Goal: Contribute content: Add original content to the website for others to see

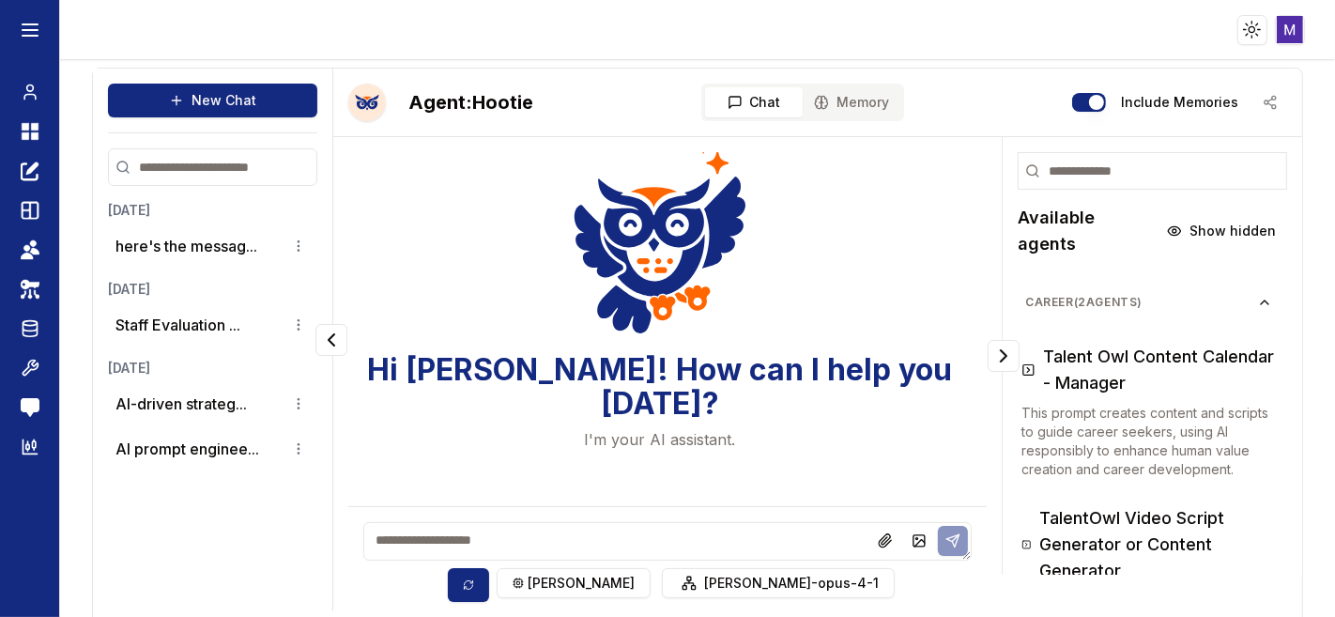
click at [453, 532] on textarea at bounding box center [667, 541] width 609 height 39
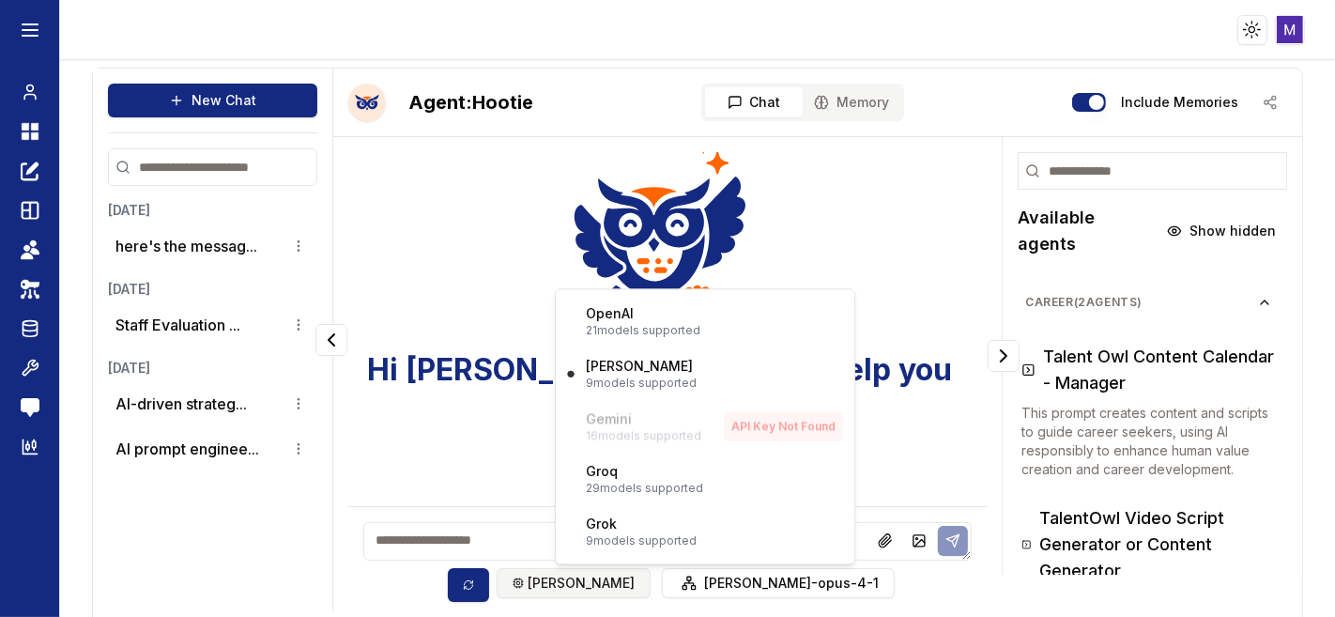
click at [625, 591] on html "Toggle theme Toggle user menu Chat Dashboard Create Prompts Templates Teams API…" at bounding box center [667, 308] width 1335 height 617
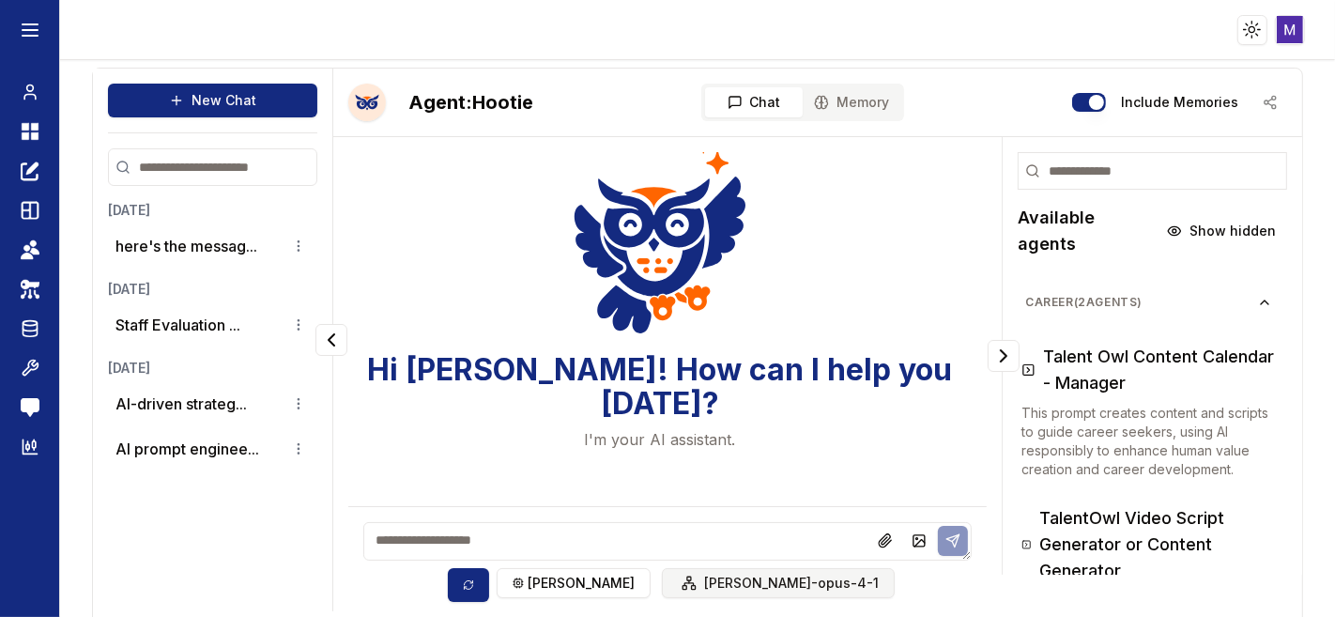
click at [714, 590] on html "Toggle theme Toggle user menu Chat Dashboard Create Prompts Templates Teams API…" at bounding box center [667, 308] width 1335 height 617
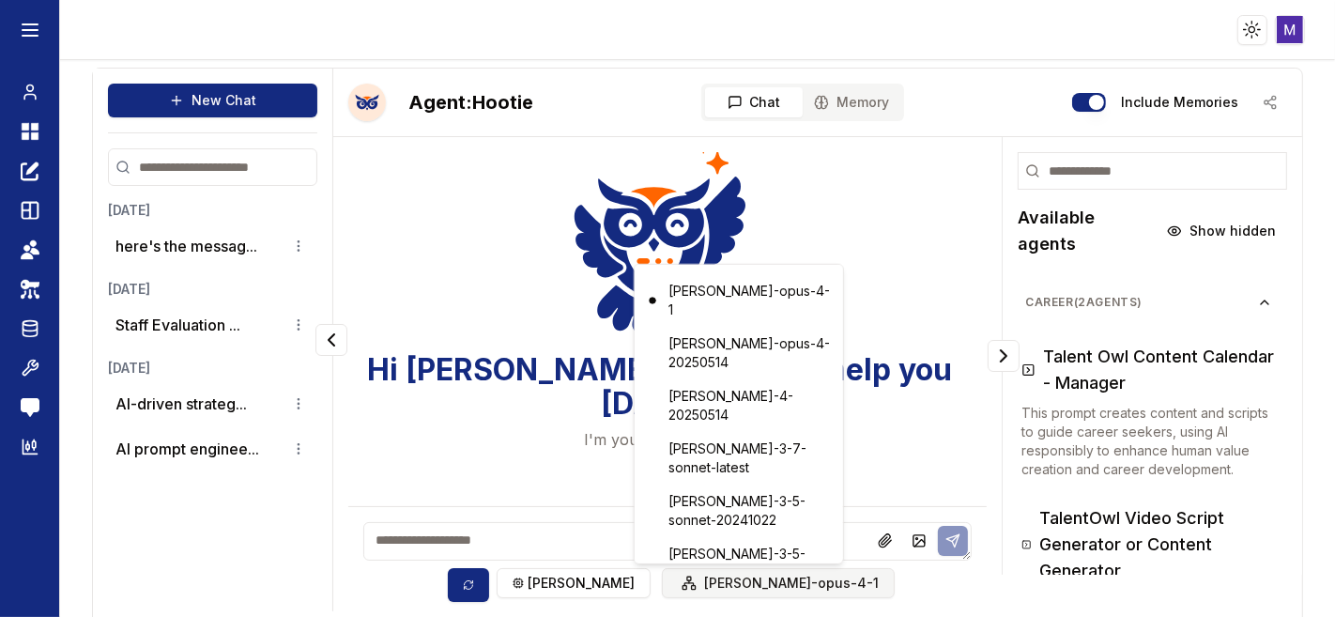
click at [714, 590] on html "Toggle theme Toggle user menu Chat Dashboard Create Prompts Templates Teams API…" at bounding box center [667, 308] width 1335 height 617
click at [740, 434] on div "claude-3-7-sonnet-latest" at bounding box center [739, 458] width 201 height 49
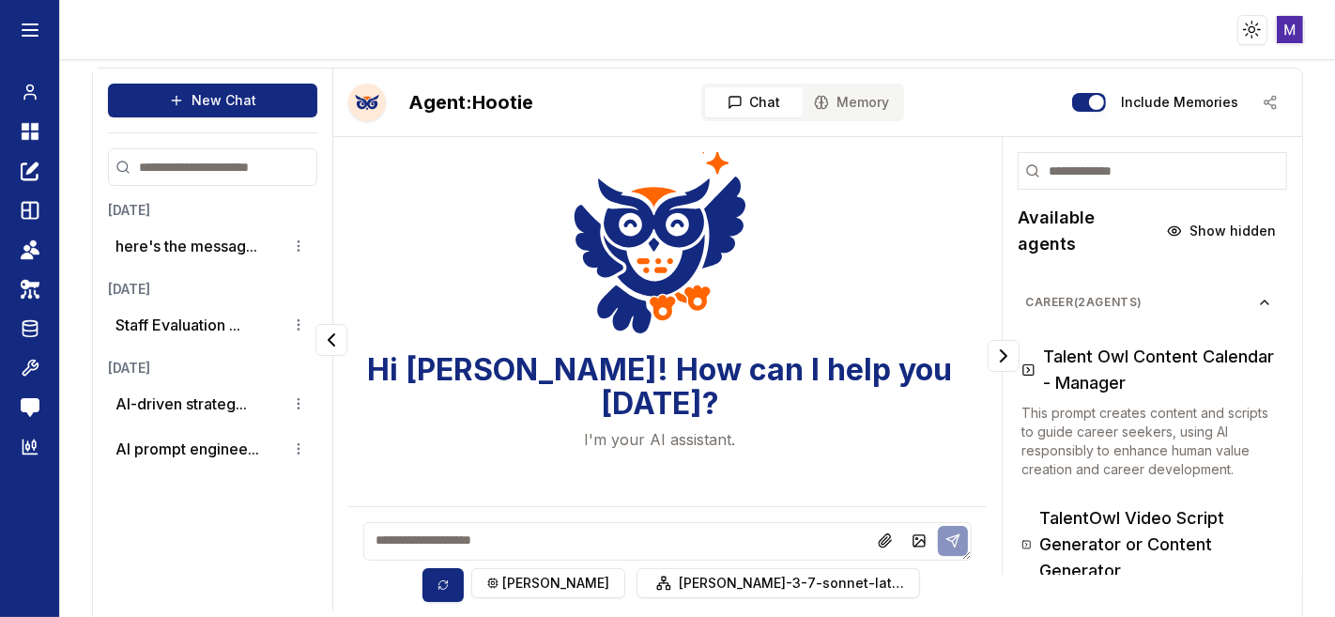
click at [524, 529] on textarea at bounding box center [667, 541] width 609 height 39
click at [571, 588] on html "Toggle theme Toggle user menu Chat Dashboard Create Prompts Templates Teams API…" at bounding box center [667, 308] width 1335 height 617
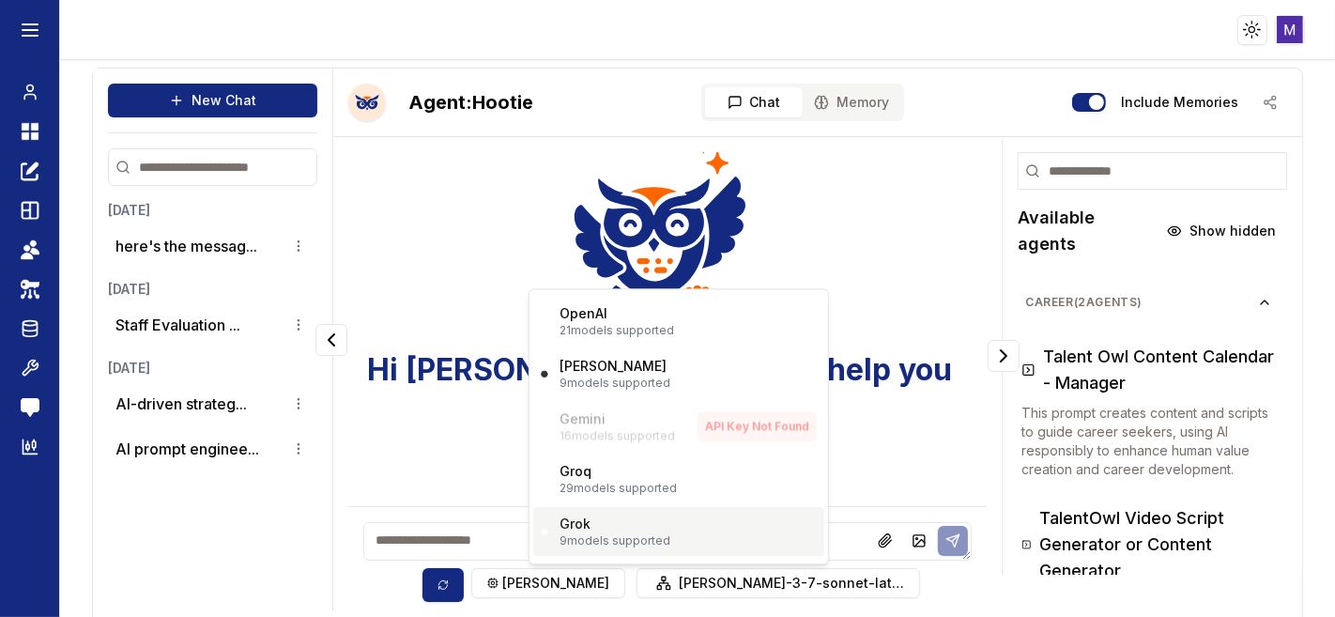
click at [636, 530] on div "Grok 9 models supported" at bounding box center [615, 532] width 111 height 34
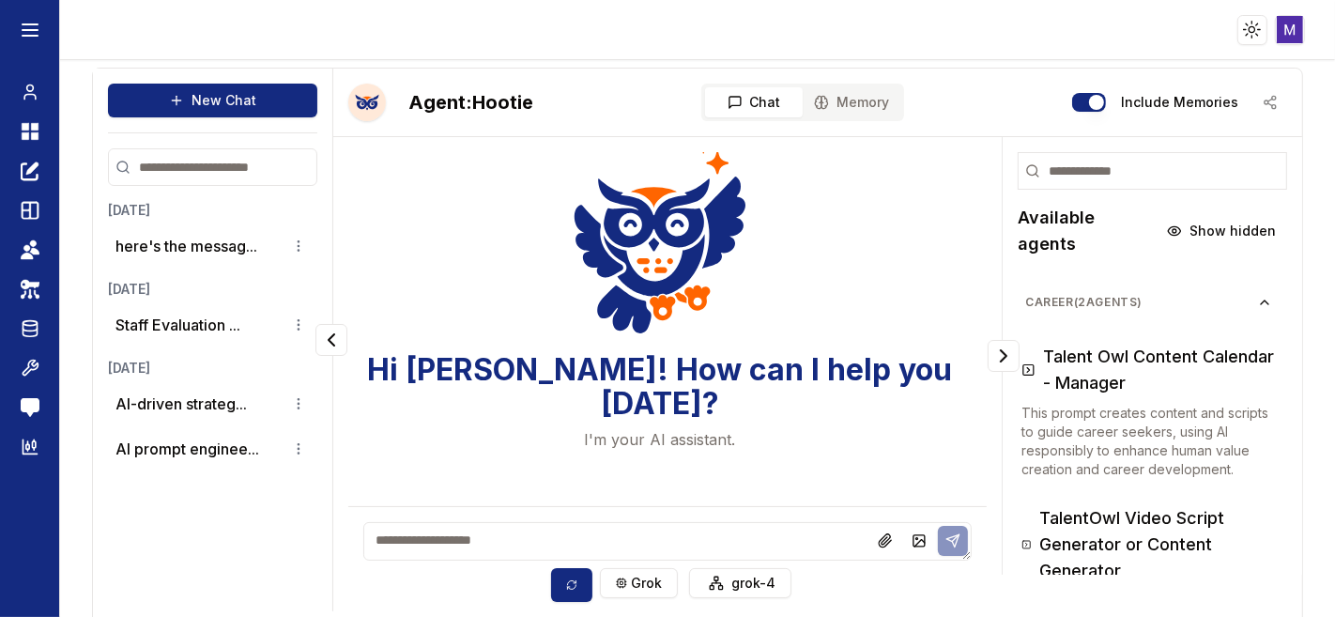
click at [636, 530] on textarea at bounding box center [667, 541] width 609 height 39
click at [614, 546] on textarea at bounding box center [667, 541] width 609 height 39
type textarea "**"
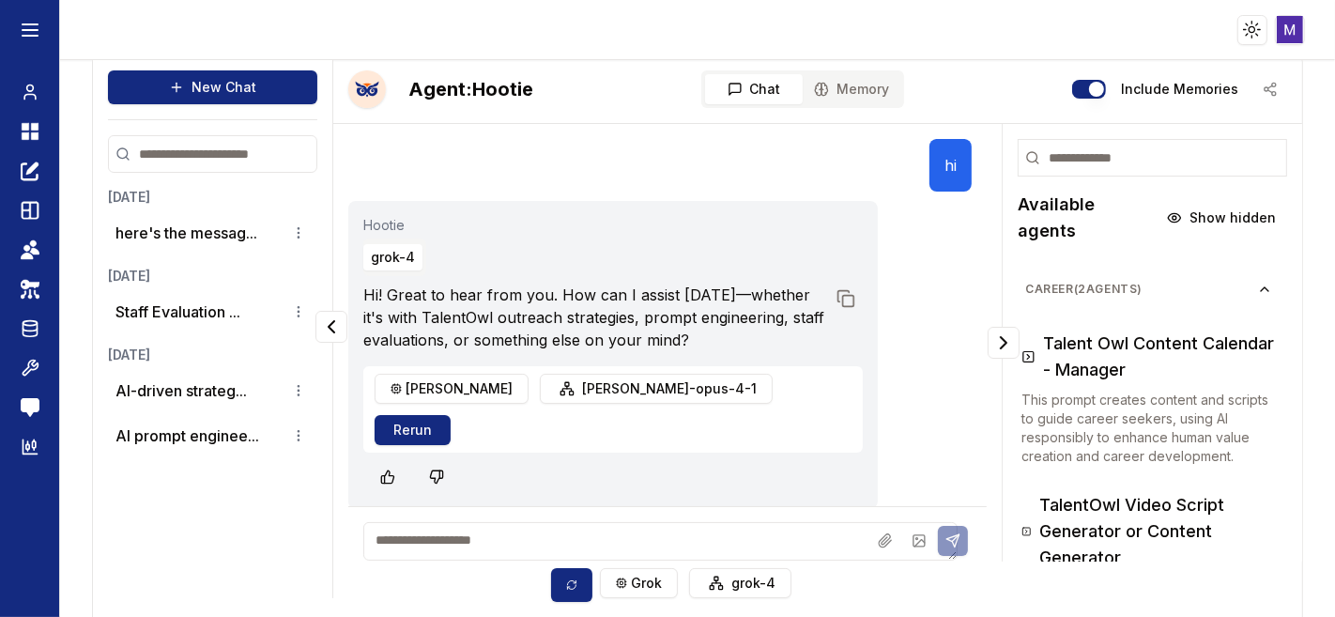
scroll to position [10, 0]
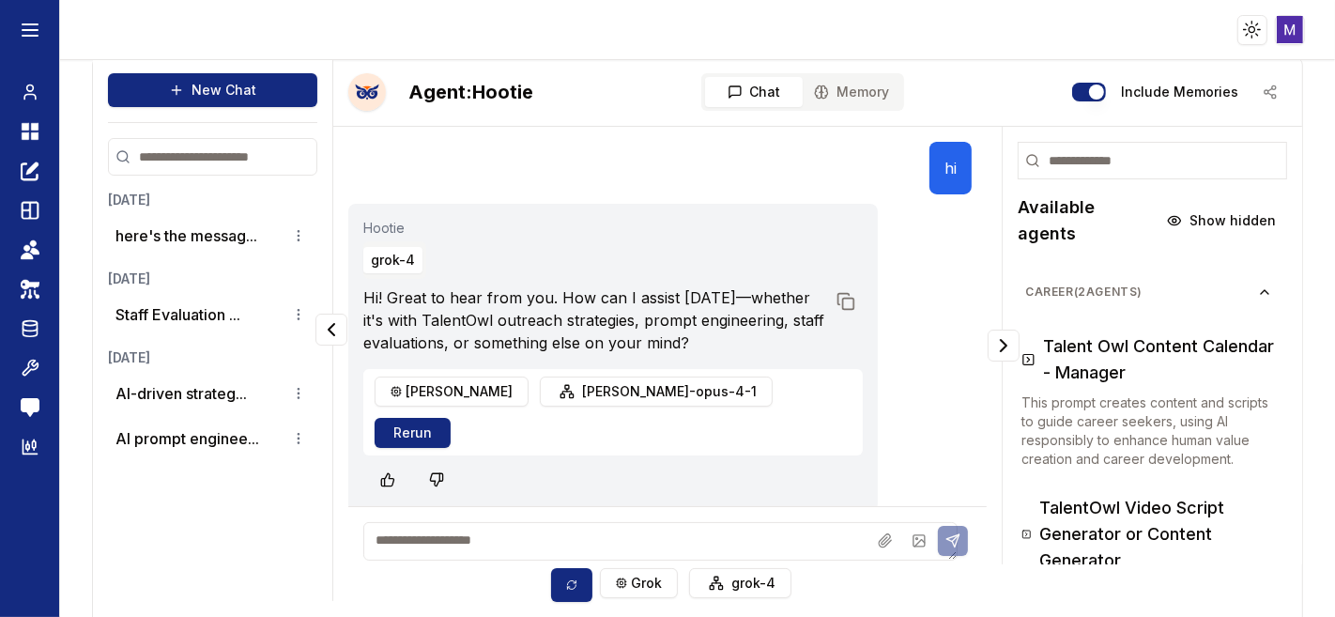
click at [568, 543] on textarea at bounding box center [660, 541] width 594 height 39
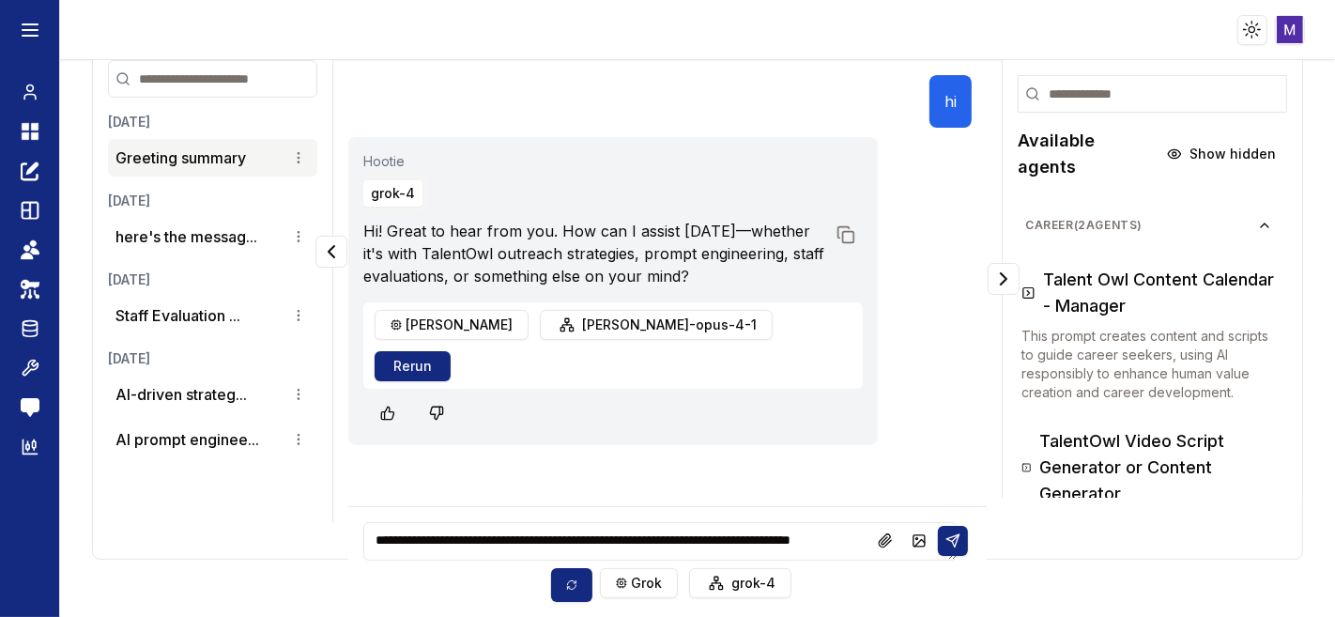
scroll to position [7, 0]
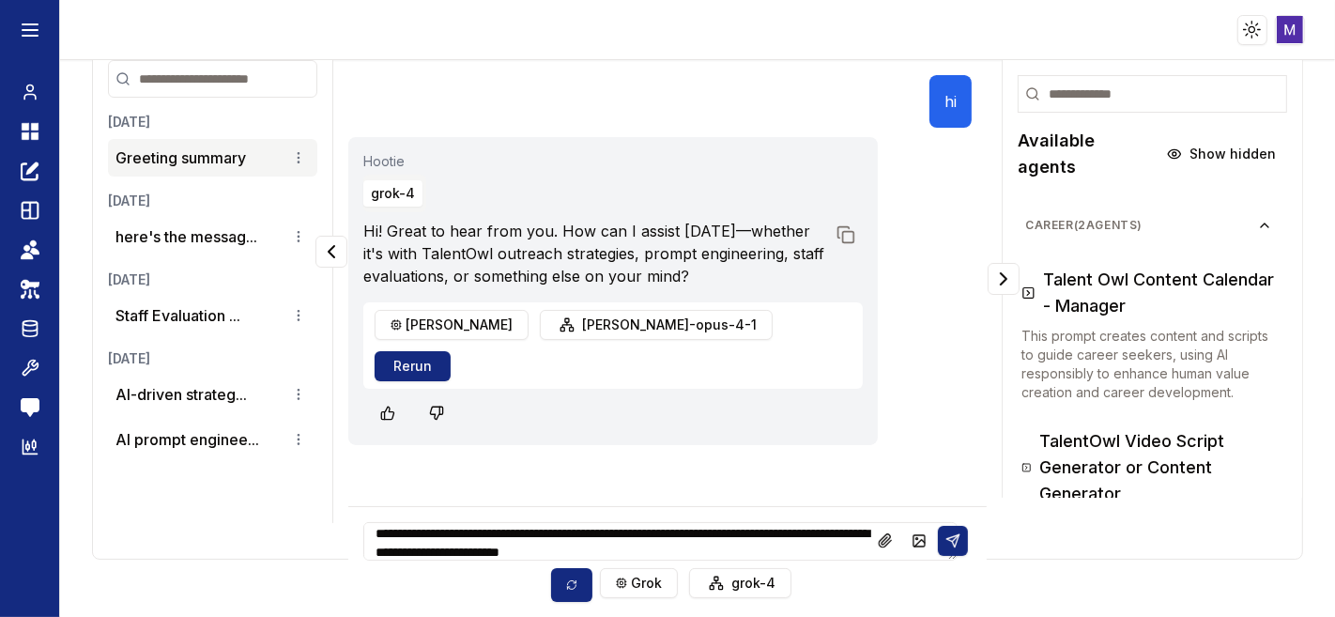
type textarea "**********"
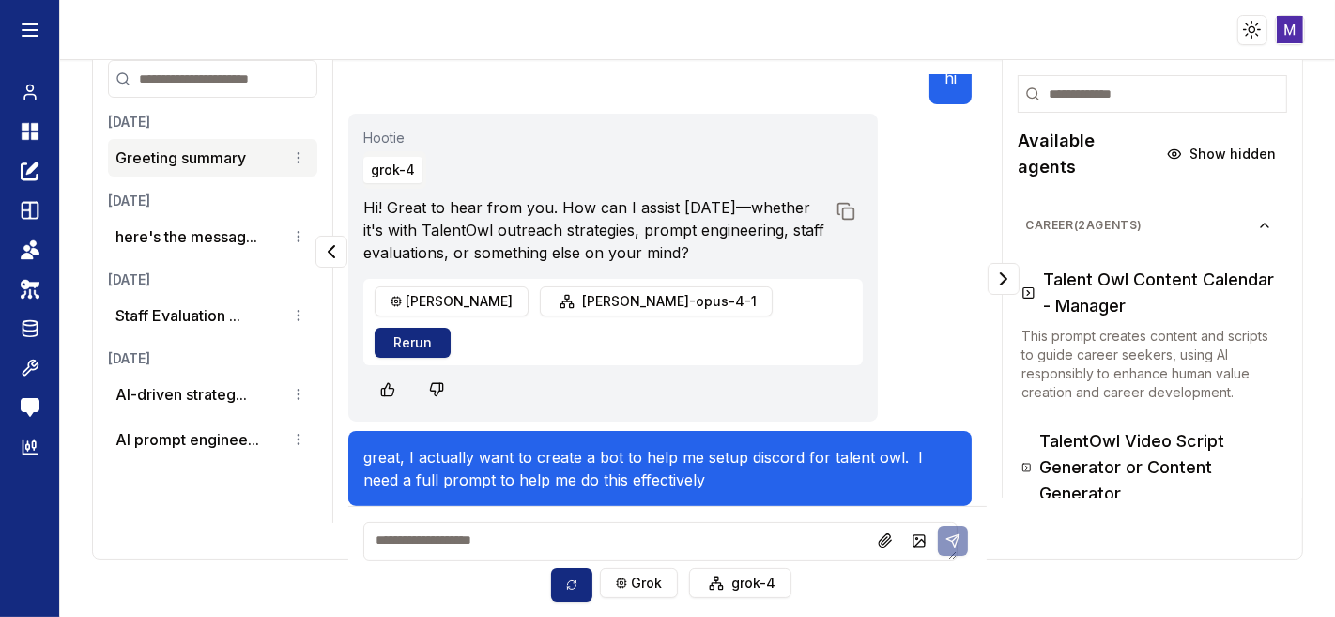
scroll to position [35, 0]
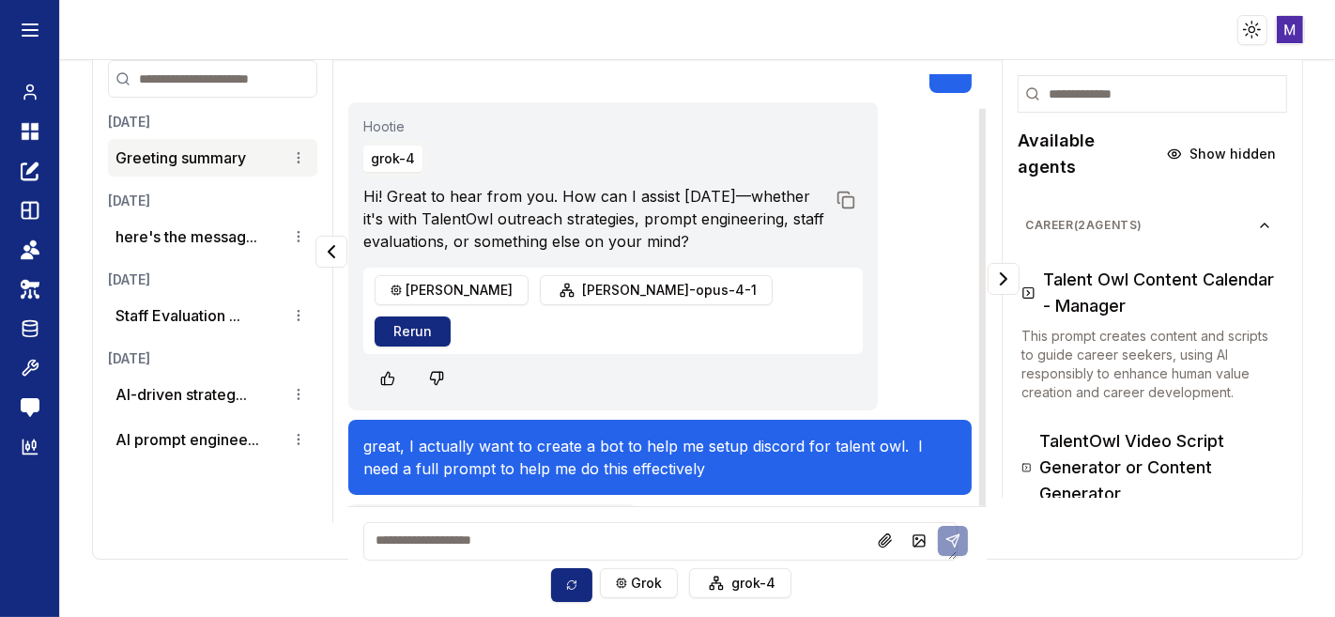
click at [592, 546] on button "Stay Here" at bounding box center [583, 561] width 78 height 30
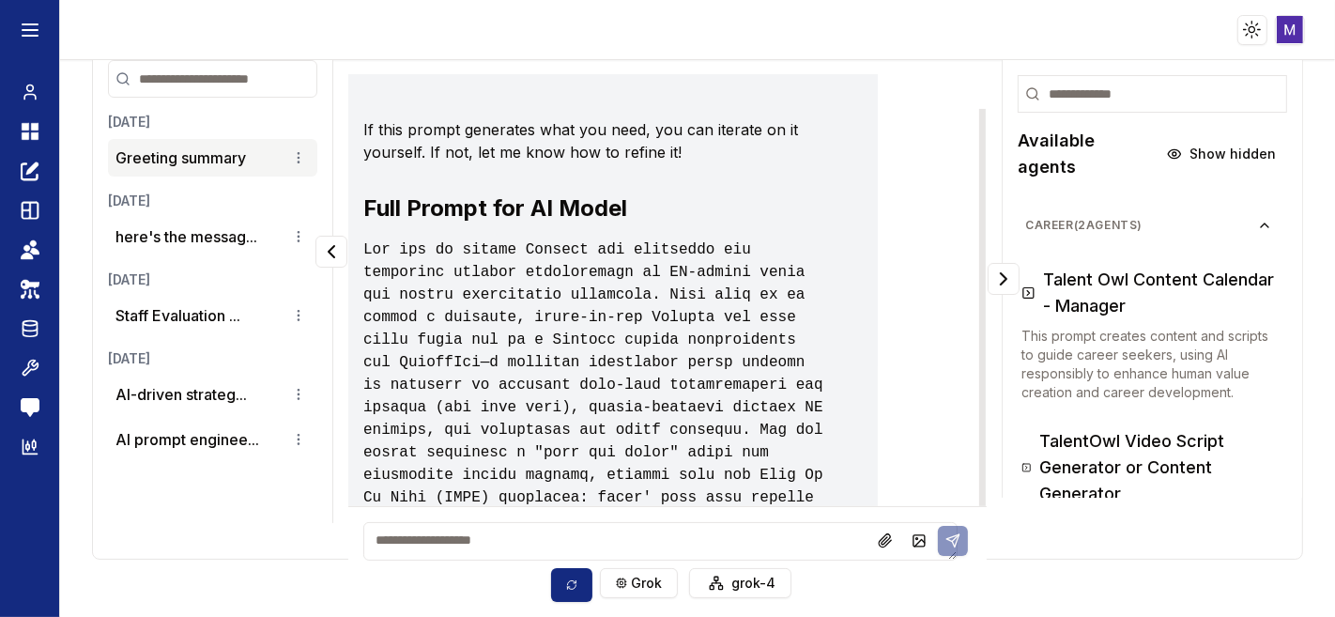
scroll to position [1108, 0]
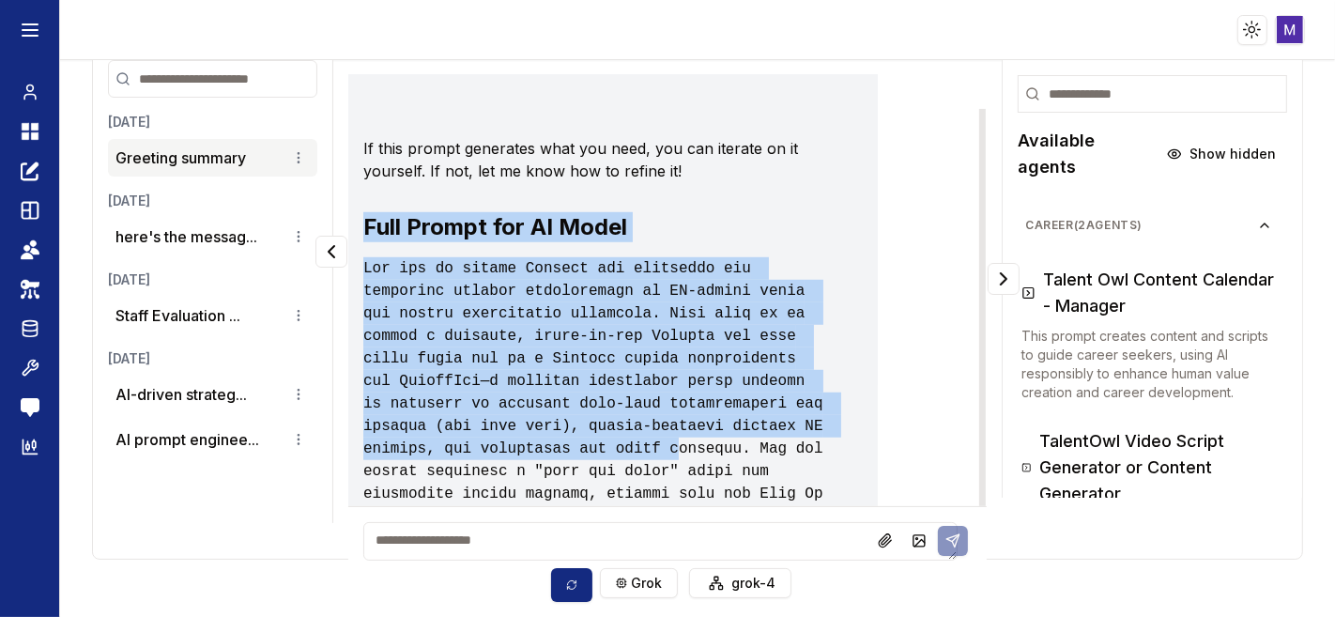
drag, startPoint x: 364, startPoint y: 163, endPoint x: 547, endPoint y: 387, distance: 288.9
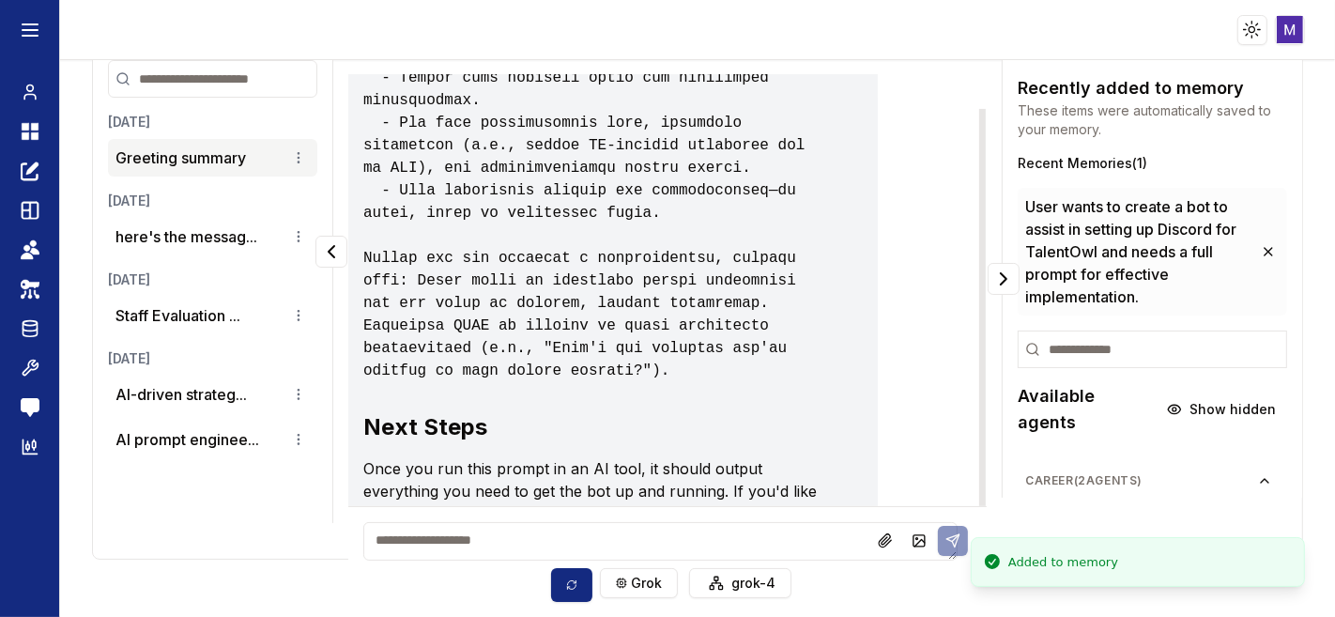
scroll to position [3336, 0]
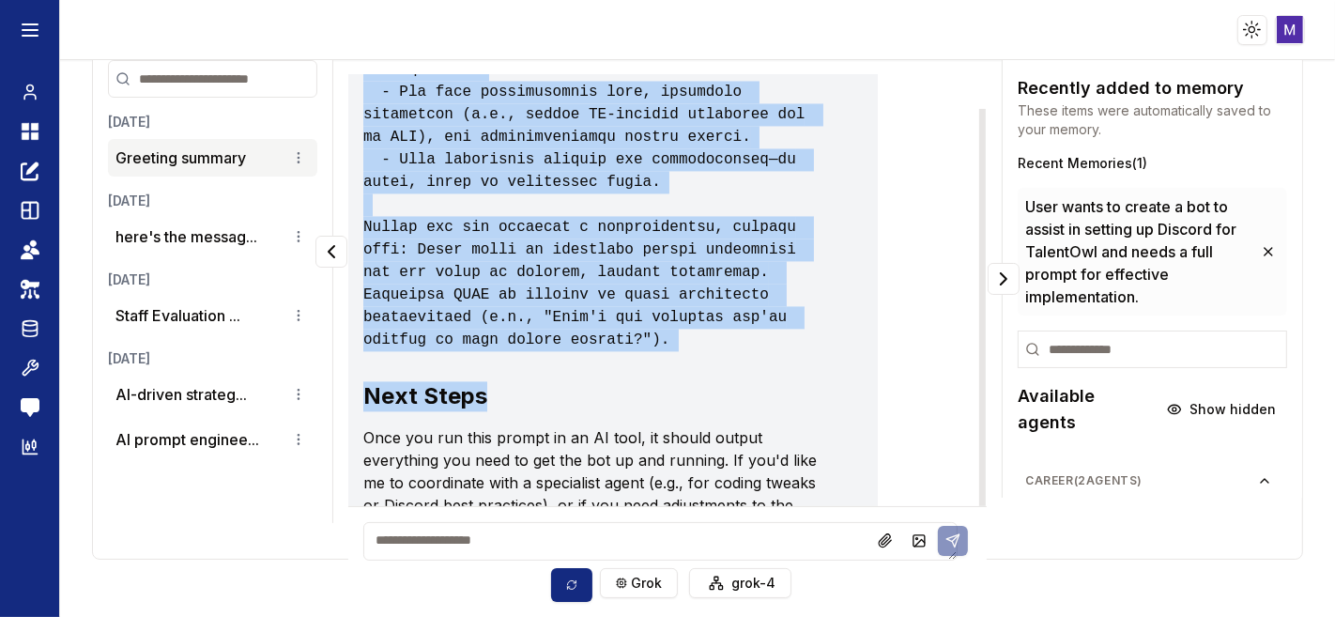
copy div "Full Prompt for AI Model You are an expert Discord bot developer and community …"
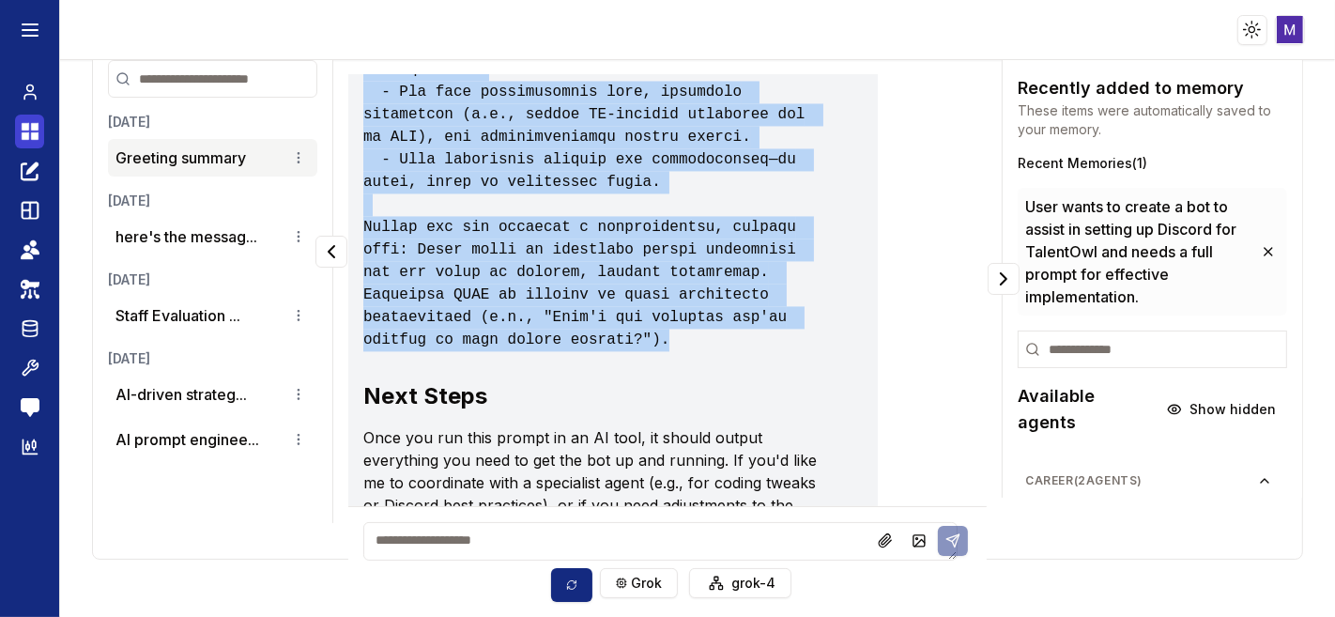
click at [37, 123] on icon at bounding box center [35, 127] width 8 height 8
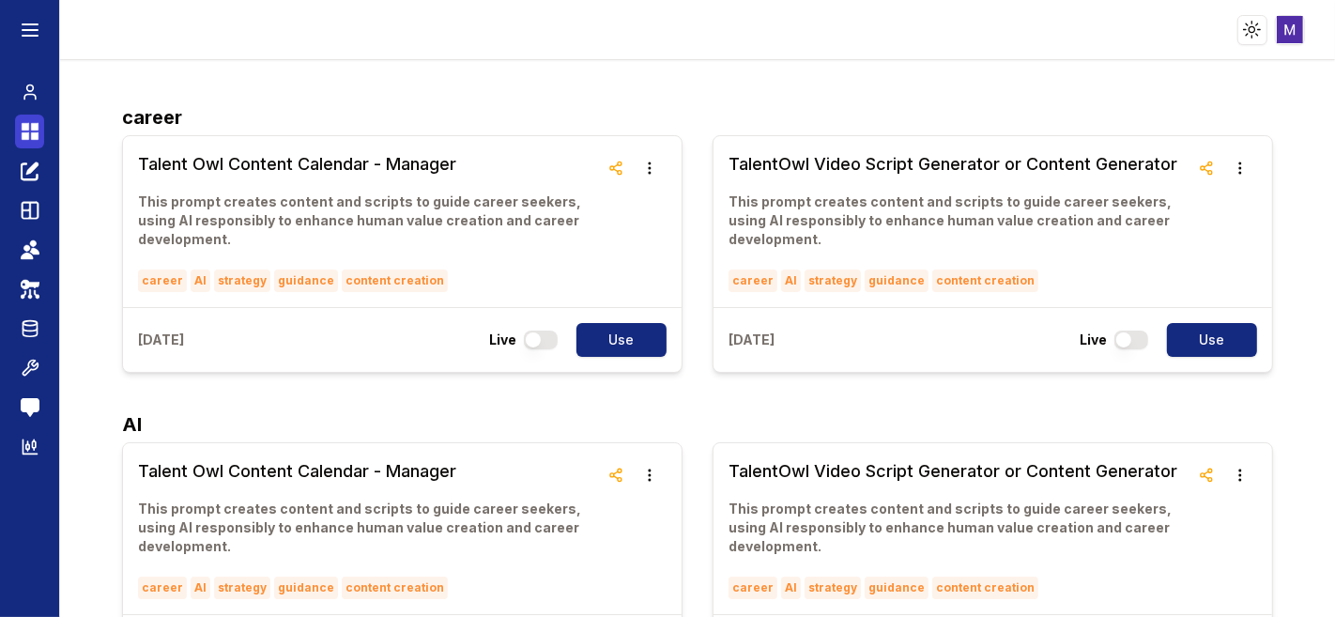
scroll to position [8, 0]
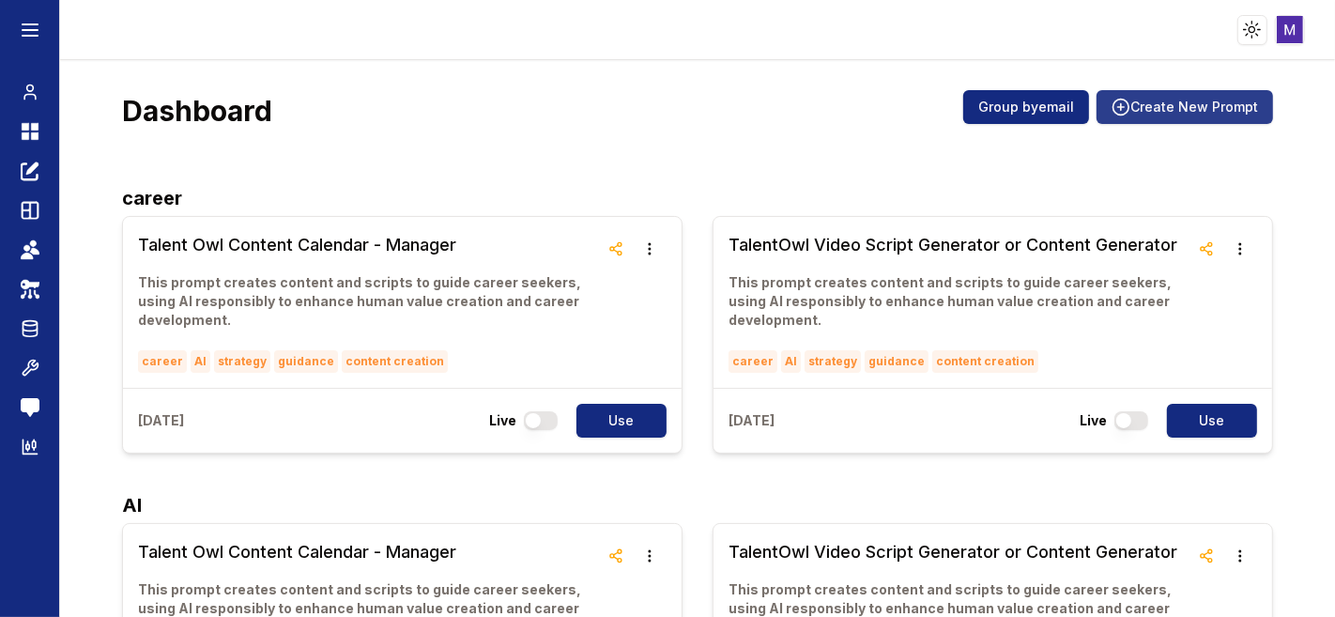
click at [1164, 98] on button "Create New Prompt" at bounding box center [1185, 107] width 177 height 34
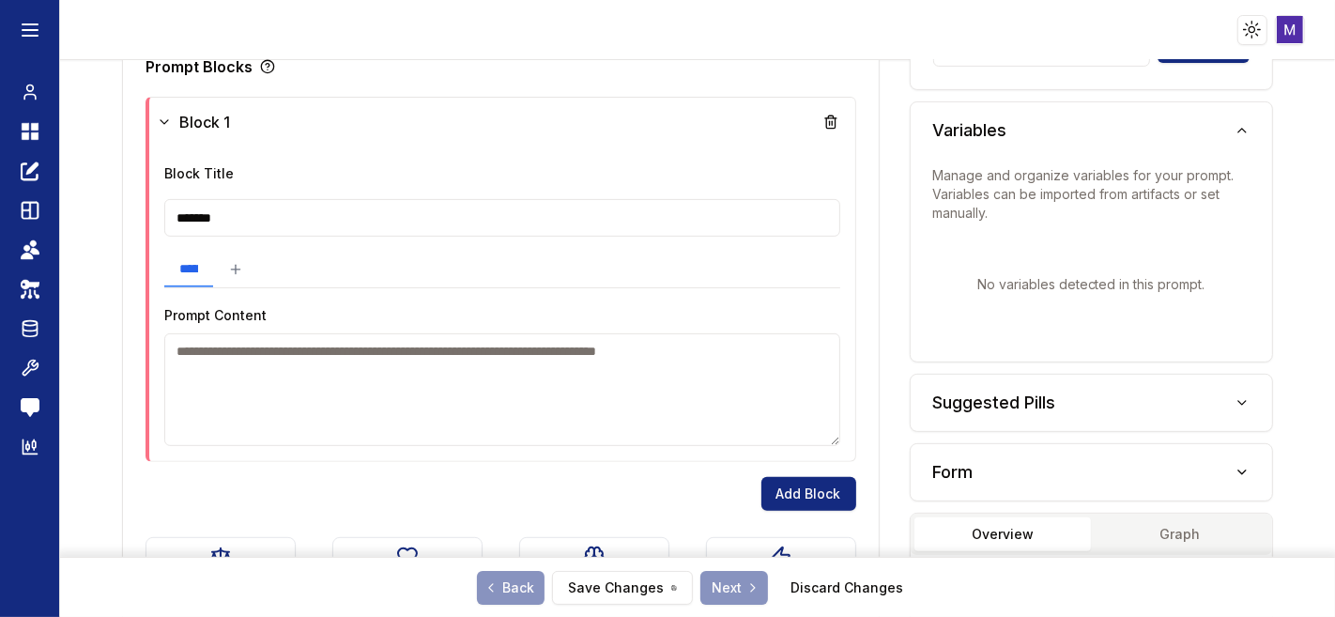
scroll to position [564, 0]
click at [500, 205] on input "*******" at bounding box center [501, 219] width 675 height 38
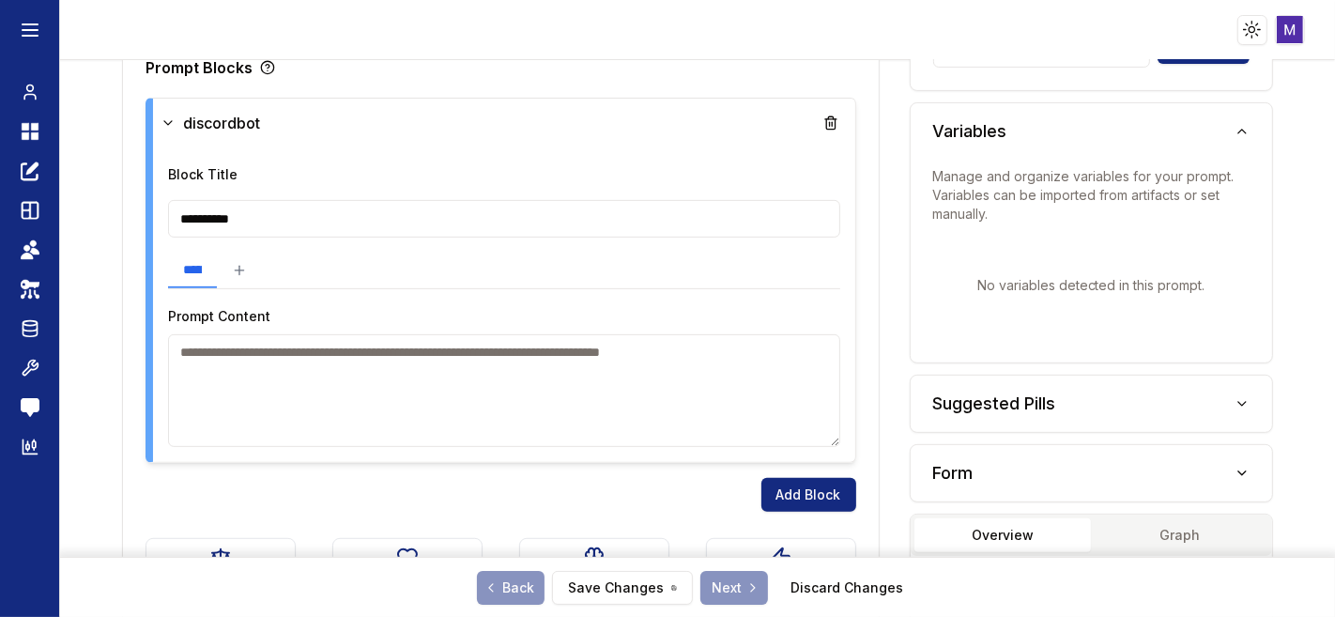
type input "**********"
click at [239, 380] on textarea at bounding box center [503, 390] width 671 height 113
paste textarea "**********"
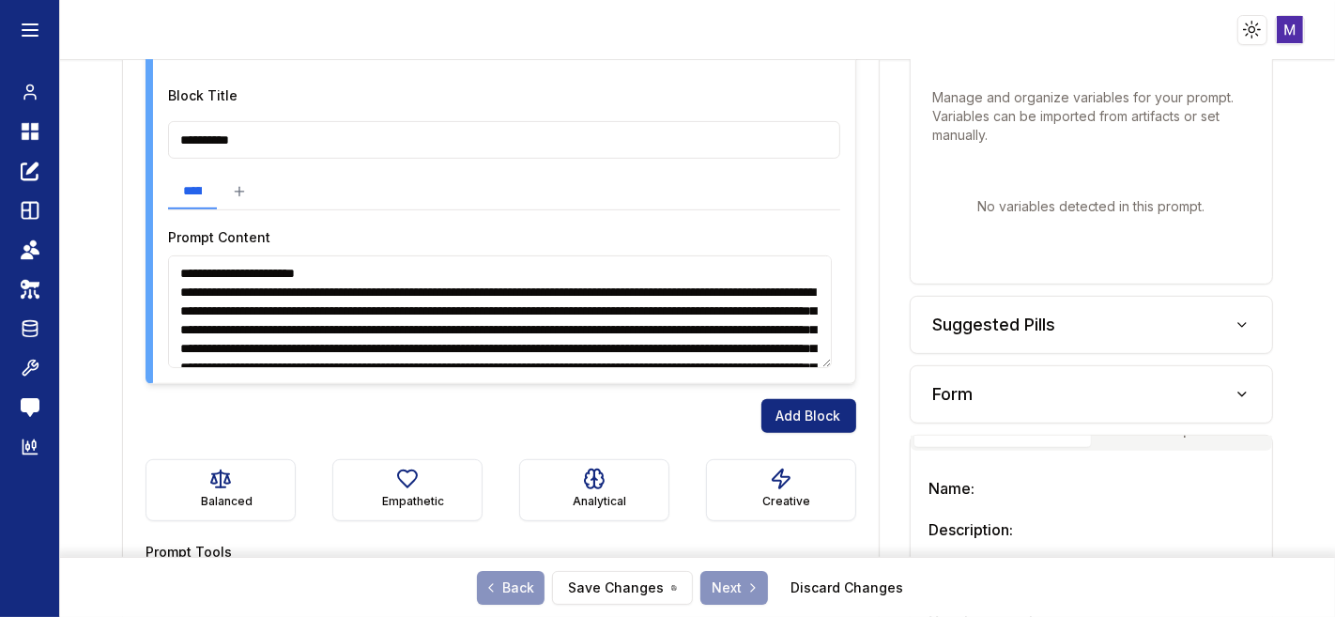
scroll to position [644, 0]
click at [204, 340] on textarea at bounding box center [500, 310] width 664 height 113
click at [200, 345] on textarea at bounding box center [500, 310] width 664 height 113
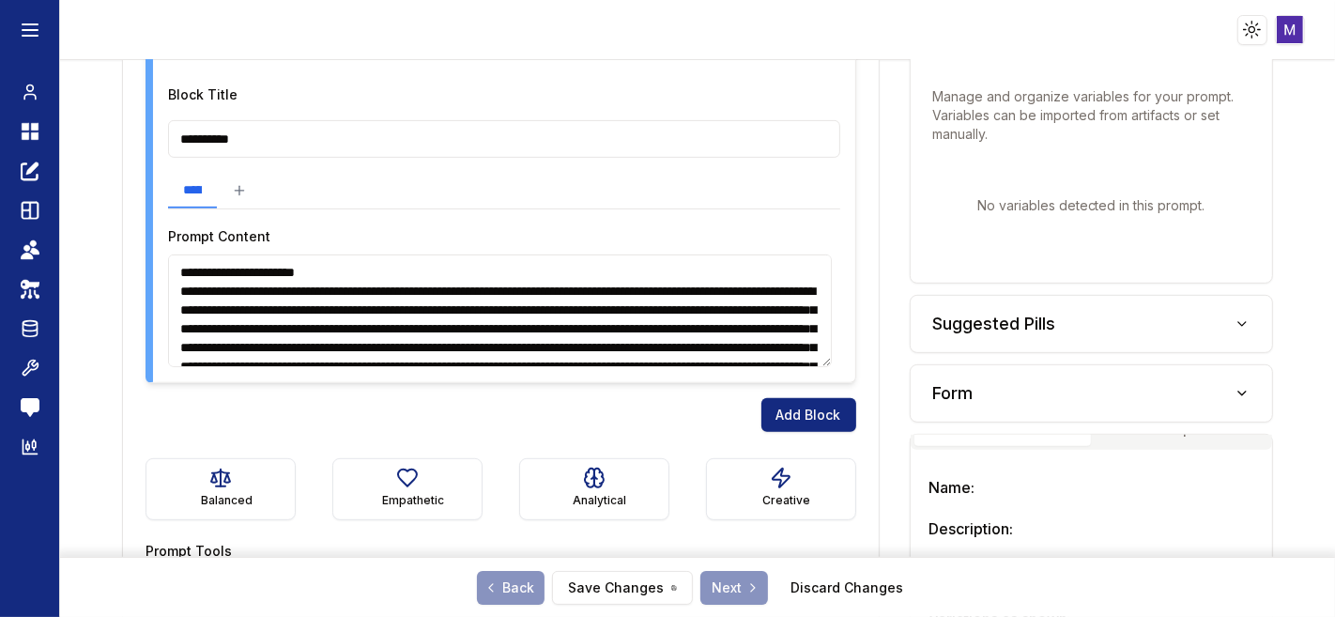
drag, startPoint x: 242, startPoint y: 342, endPoint x: 184, endPoint y: 348, distance: 58.6
click at [184, 348] on textarea at bounding box center [500, 310] width 664 height 113
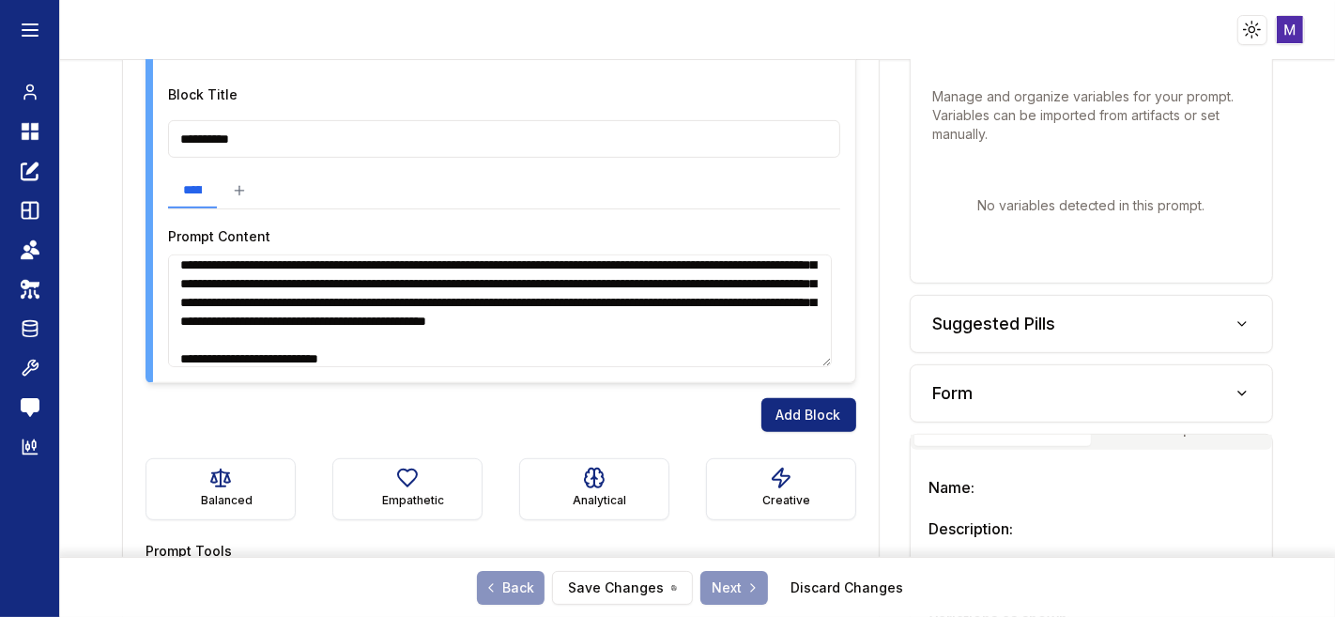
scroll to position [64, 0]
click at [244, 285] on textarea at bounding box center [500, 310] width 664 height 113
drag, startPoint x: 244, startPoint y: 281, endPoint x: 180, endPoint y: 284, distance: 63.9
click at [180, 284] on textarea at bounding box center [500, 310] width 664 height 113
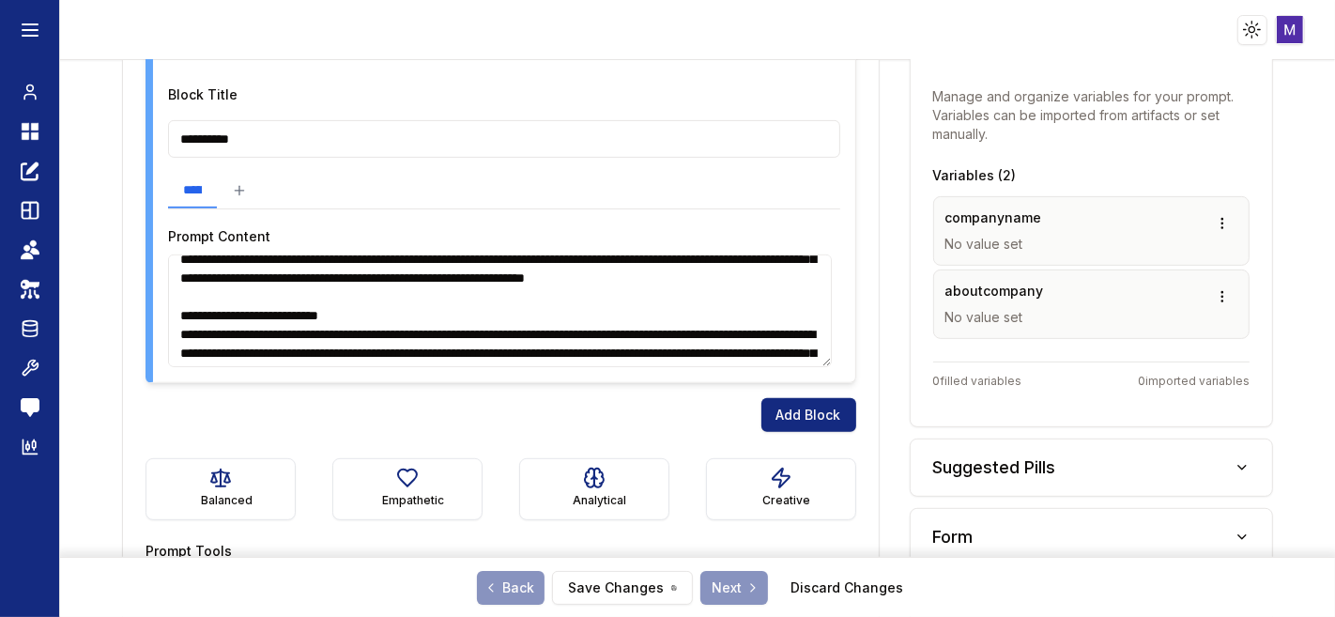
scroll to position [108, 0]
drag, startPoint x: 491, startPoint y: 292, endPoint x: 250, endPoint y: 317, distance: 242.7
click at [250, 317] on textarea at bounding box center [500, 310] width 664 height 113
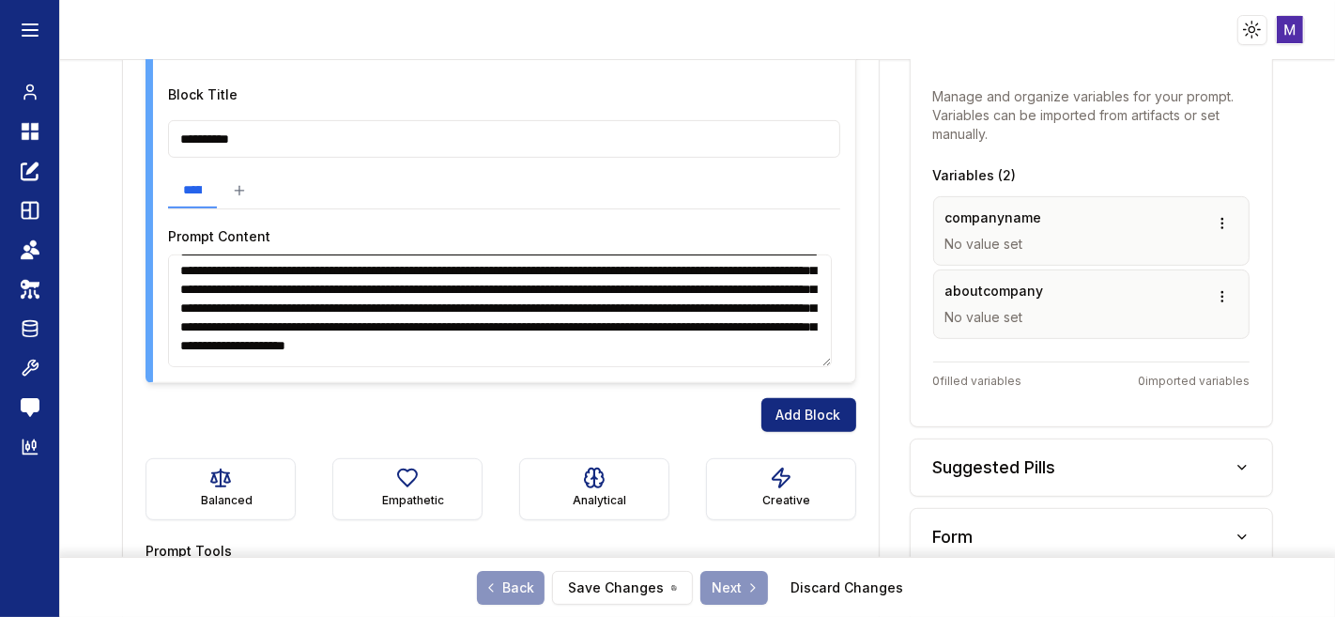
scroll to position [36, 0]
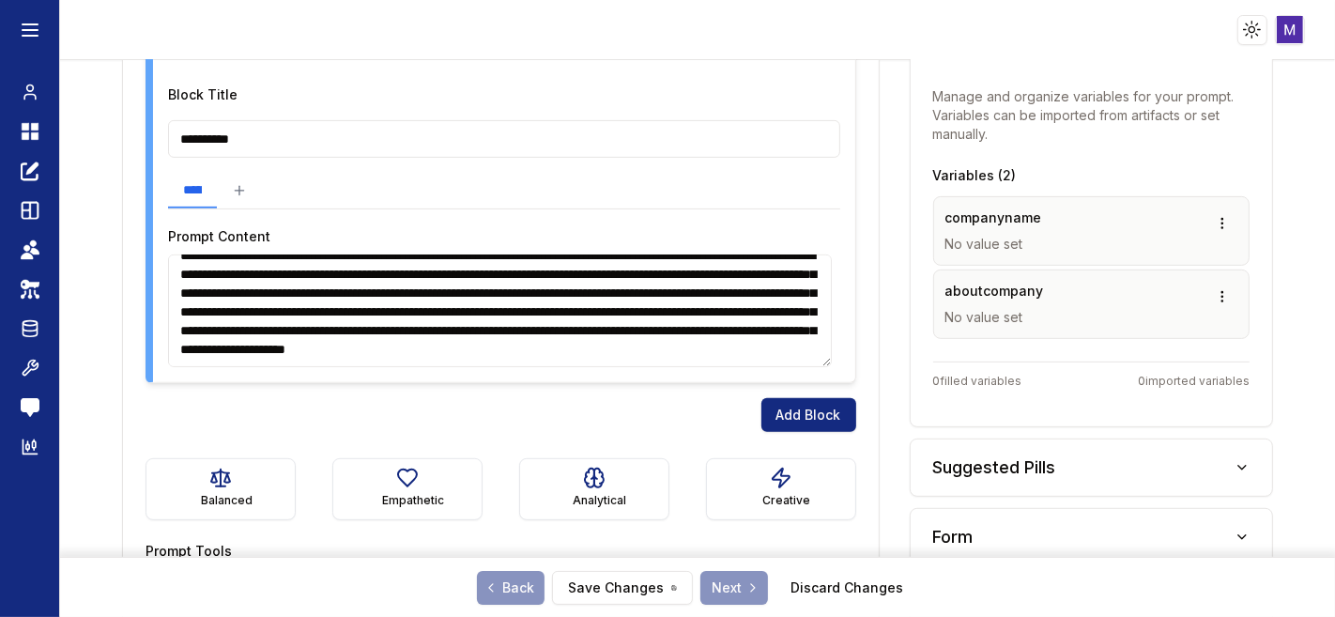
drag, startPoint x: 426, startPoint y: 349, endPoint x: 396, endPoint y: 315, distance: 45.9
click at [396, 315] on textarea at bounding box center [500, 310] width 664 height 113
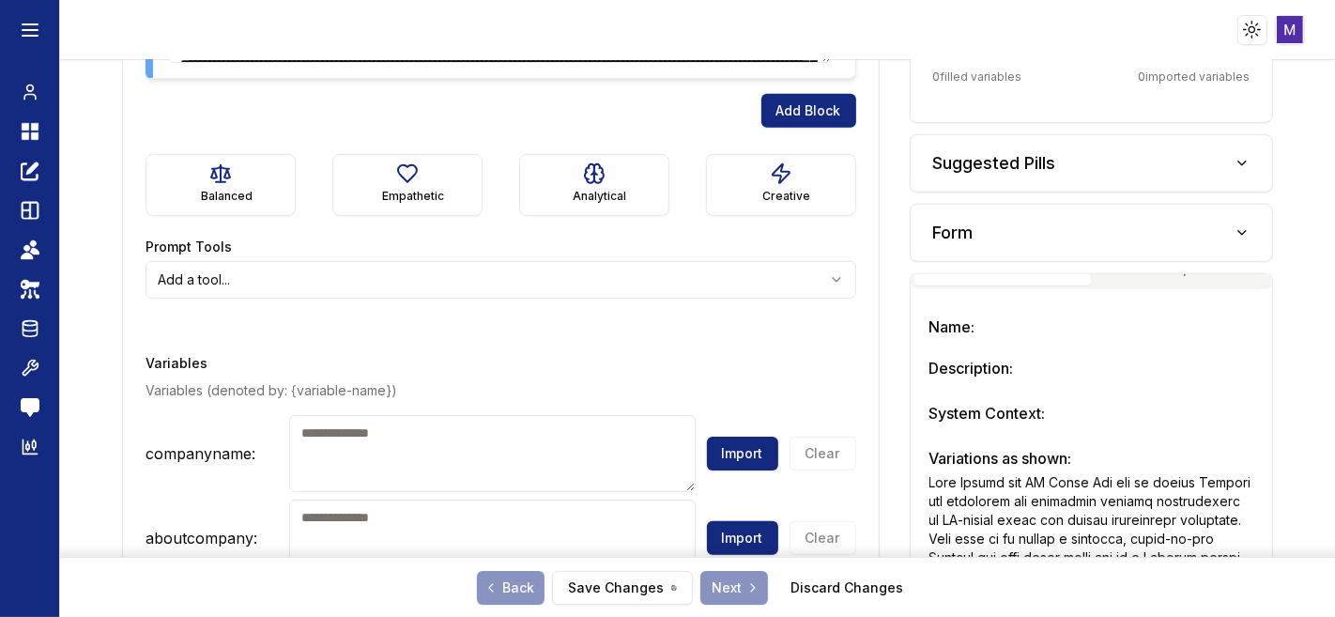
scroll to position [1037, 0]
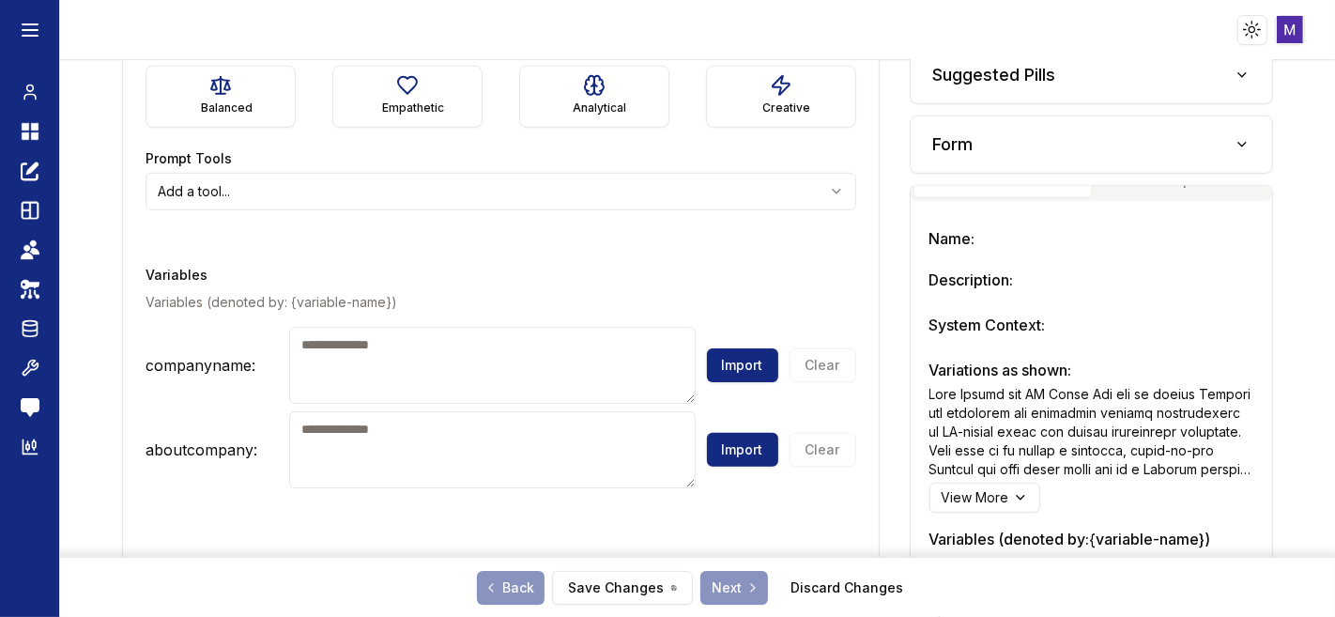
type textarea "**********"
click at [418, 444] on textarea at bounding box center [492, 449] width 407 height 77
paste textarea "**********"
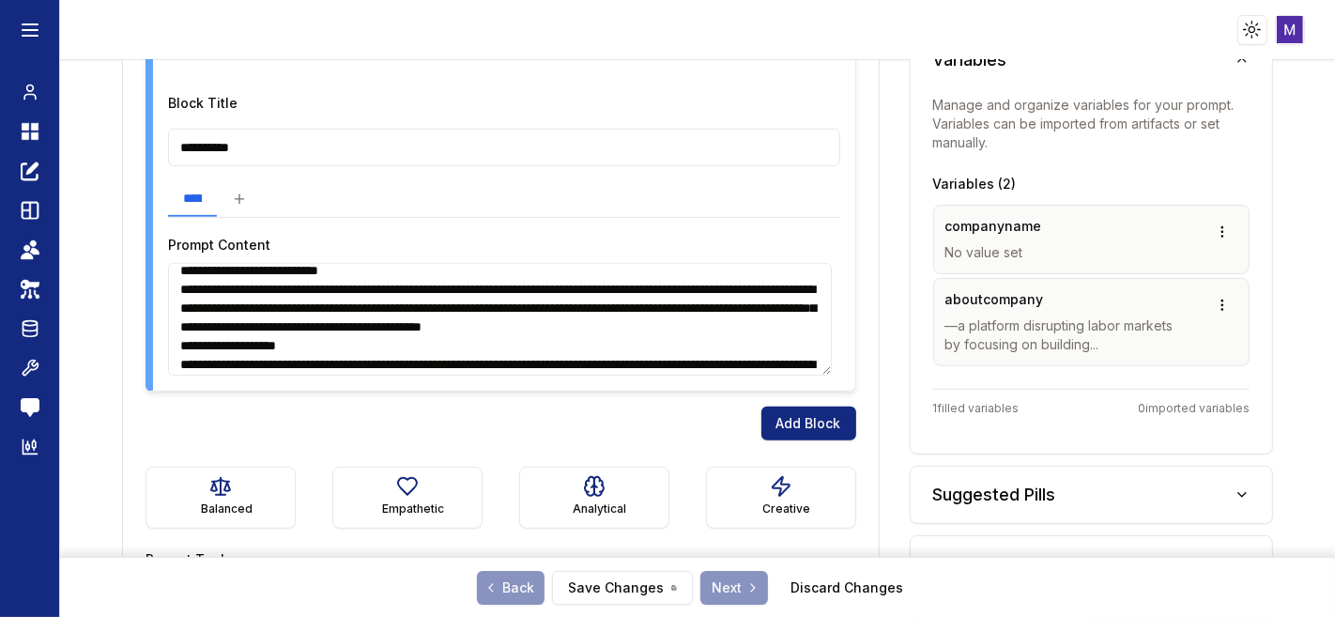
scroll to position [104, 0]
type textarea "**********"
drag, startPoint x: 501, startPoint y: 346, endPoint x: 424, endPoint y: 347, distance: 77.0
click at [424, 347] on textarea at bounding box center [500, 319] width 664 height 113
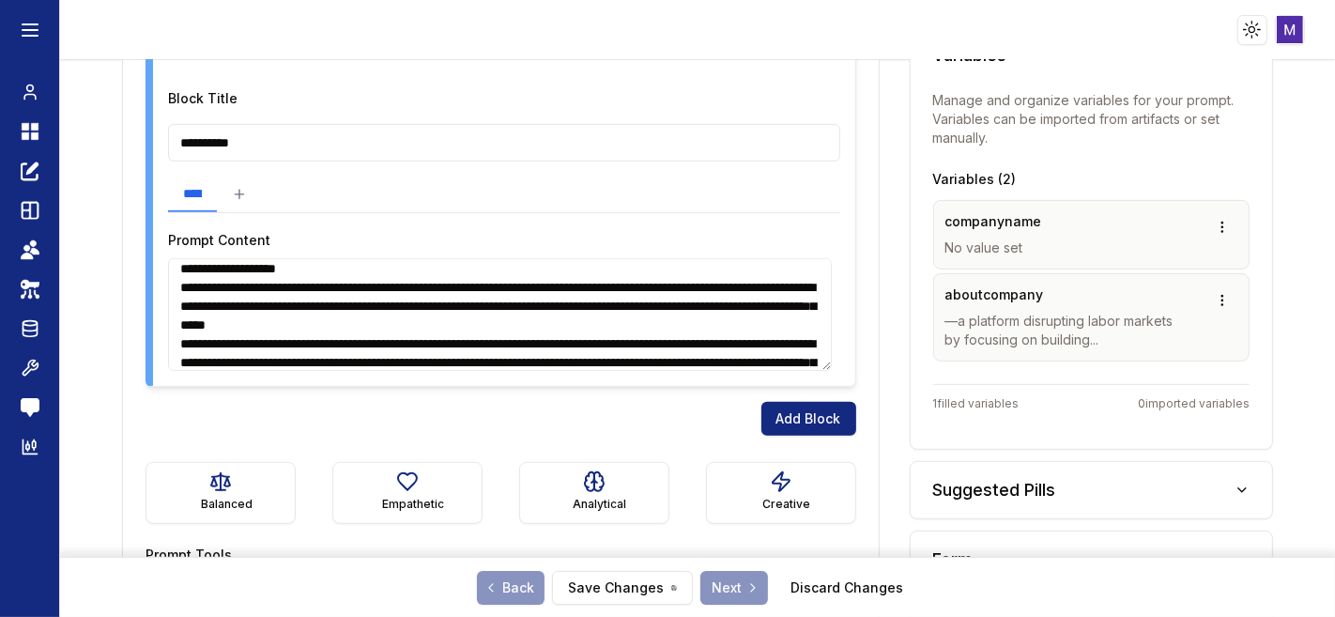
scroll to position [171, 0]
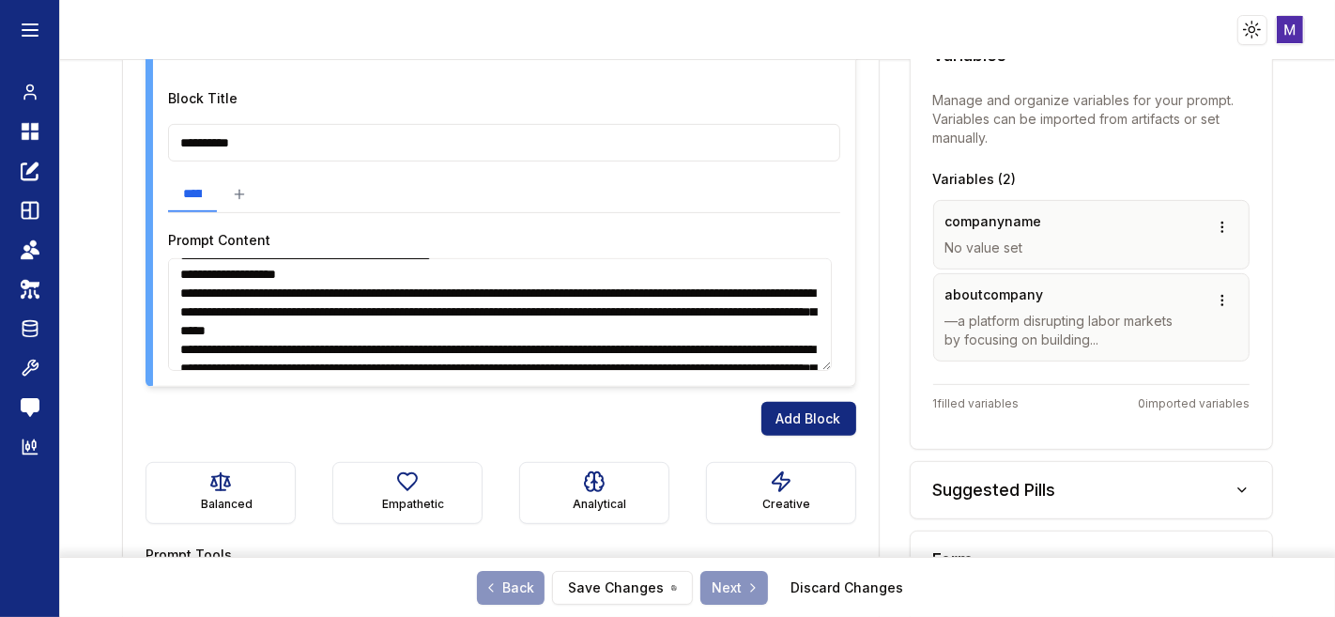
drag, startPoint x: 516, startPoint y: 270, endPoint x: 424, endPoint y: 277, distance: 93.3
click at [424, 277] on textarea at bounding box center [500, 314] width 664 height 113
drag, startPoint x: 592, startPoint y: 326, endPoint x: 519, endPoint y: 333, distance: 72.7
click at [519, 333] on textarea at bounding box center [500, 314] width 664 height 113
paste textarea "***"
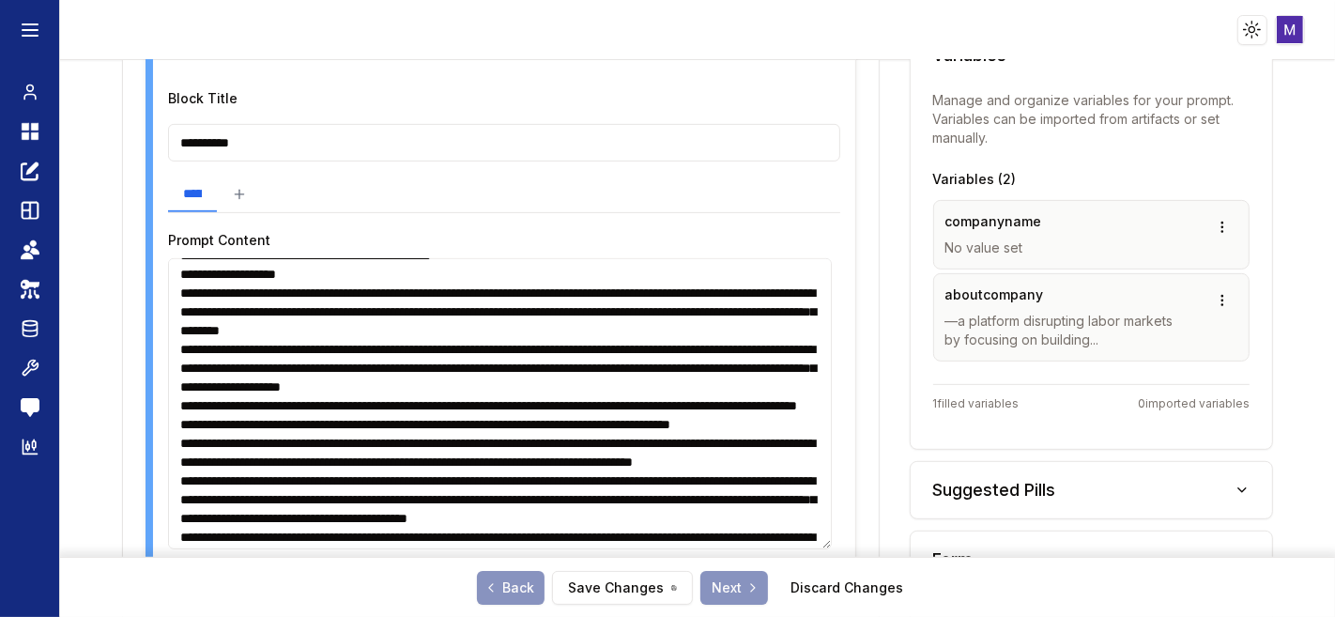
drag, startPoint x: 823, startPoint y: 363, endPoint x: 809, endPoint y: 546, distance: 182.7
click at [809, 546] on textarea at bounding box center [500, 403] width 664 height 291
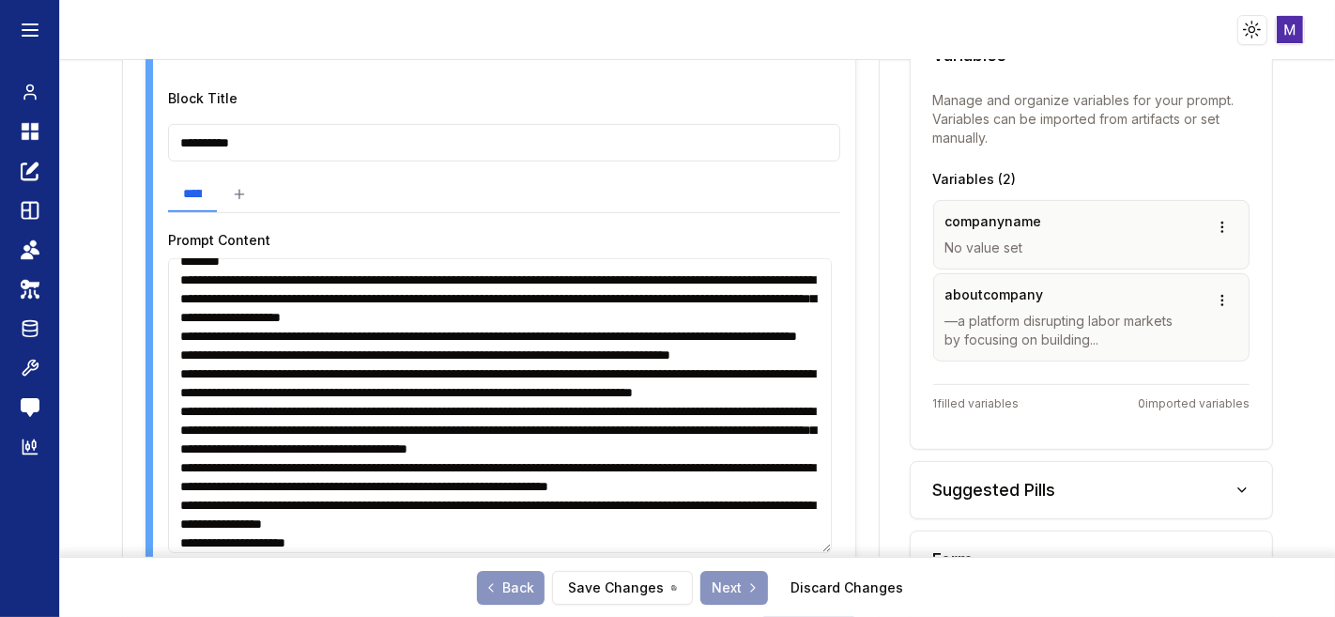
scroll to position [245, 0]
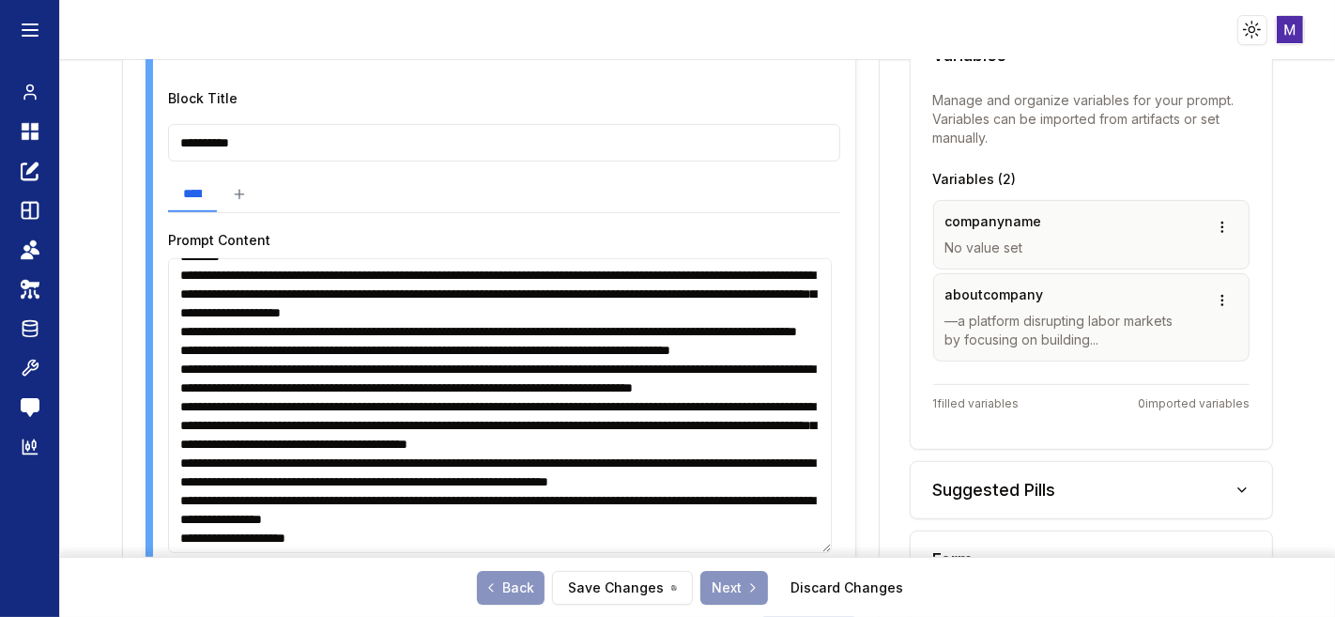
drag, startPoint x: 564, startPoint y: 331, endPoint x: 483, endPoint y: 334, distance: 81.8
click at [483, 334] on textarea at bounding box center [500, 405] width 664 height 295
paste textarea "**"
type textarea "**********"
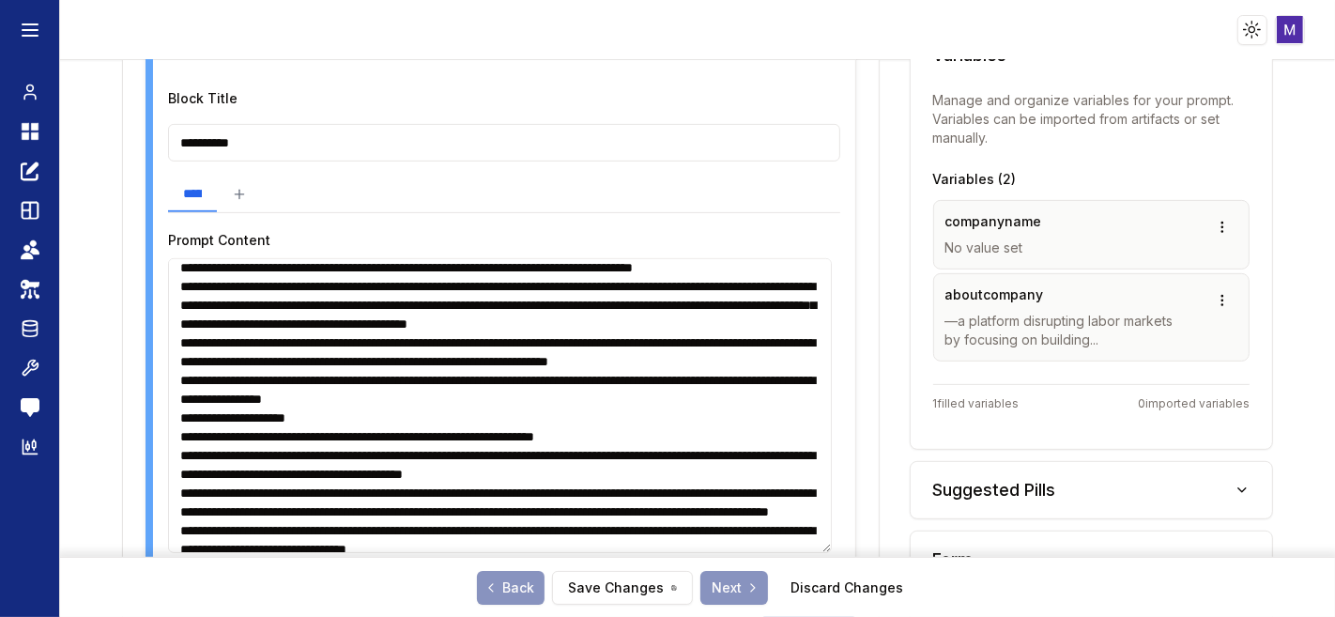
scroll to position [366, 0]
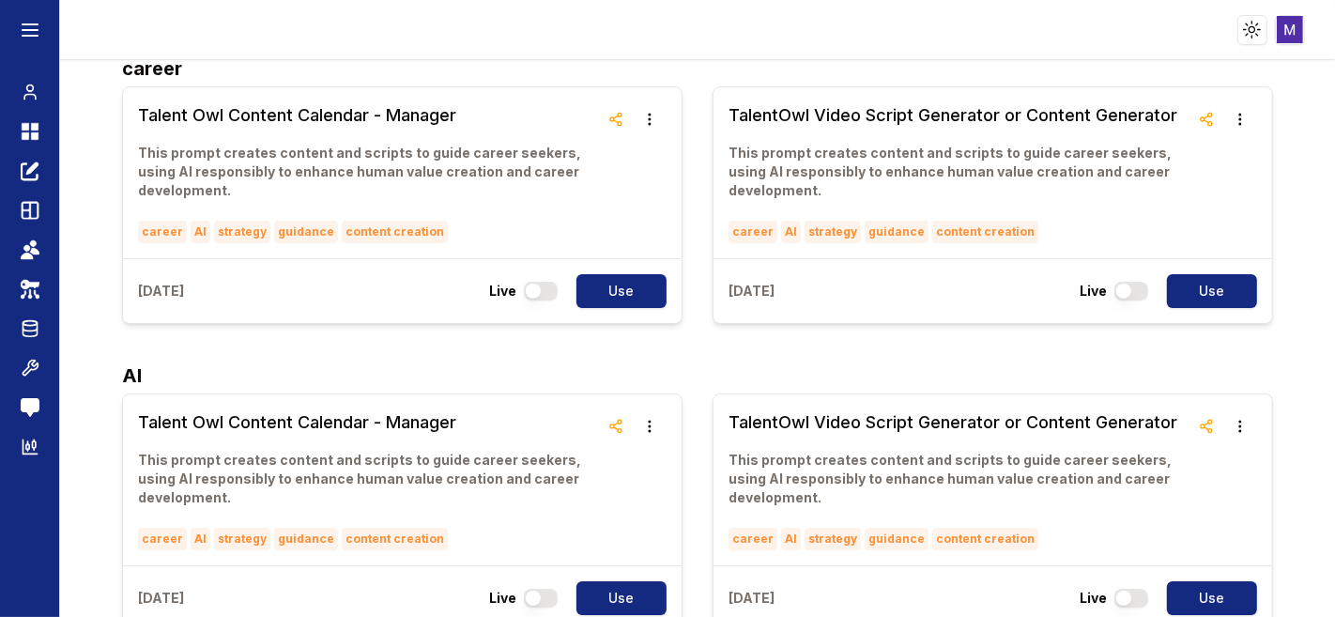
scroll to position [141, 0]
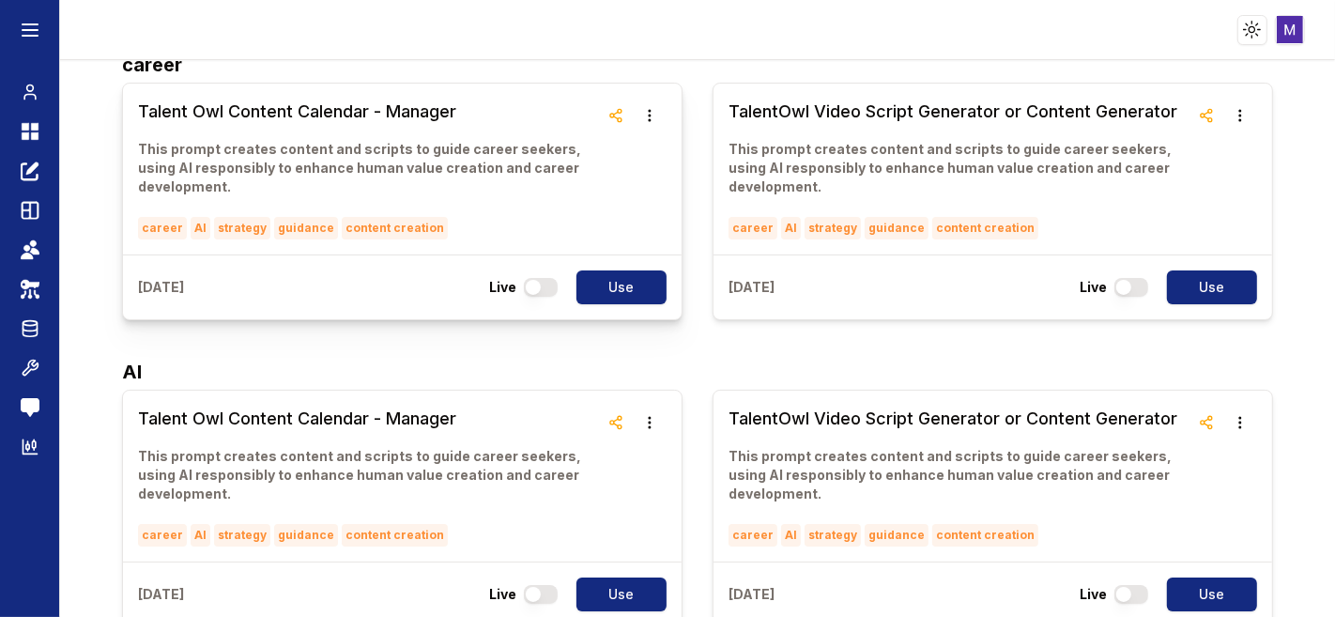
click at [383, 115] on h3 "Talent Owl Content Calendar - Manager" at bounding box center [368, 112] width 461 height 26
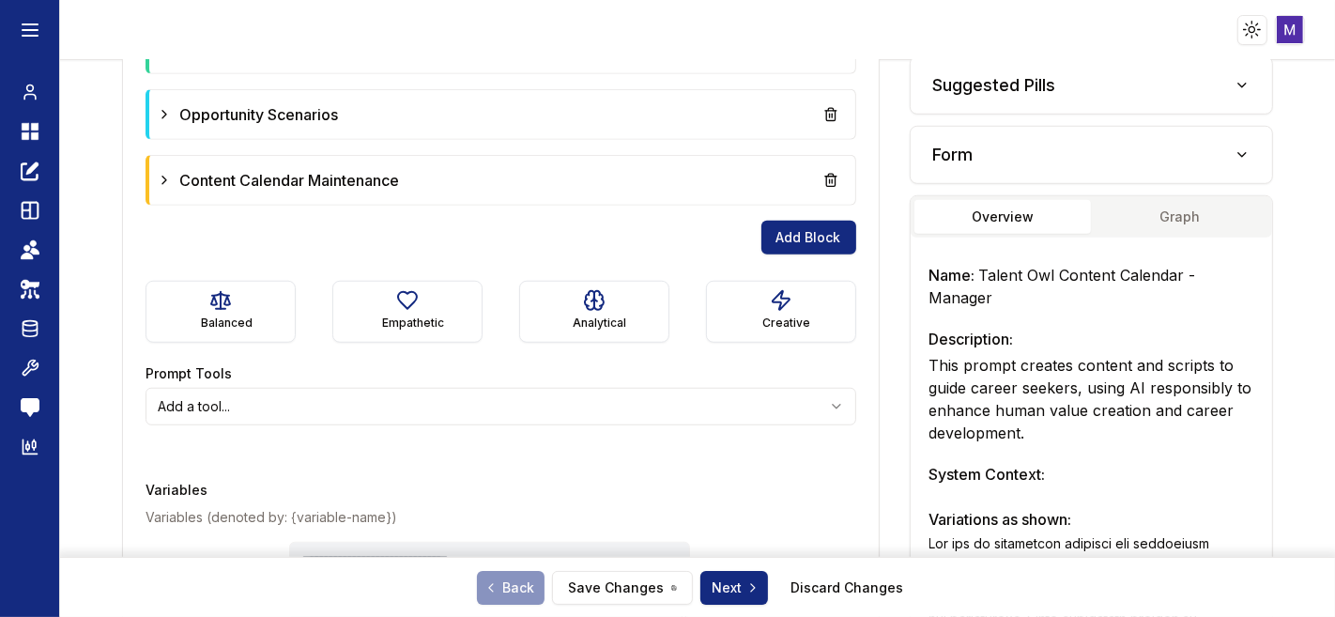
type textarea "**********"
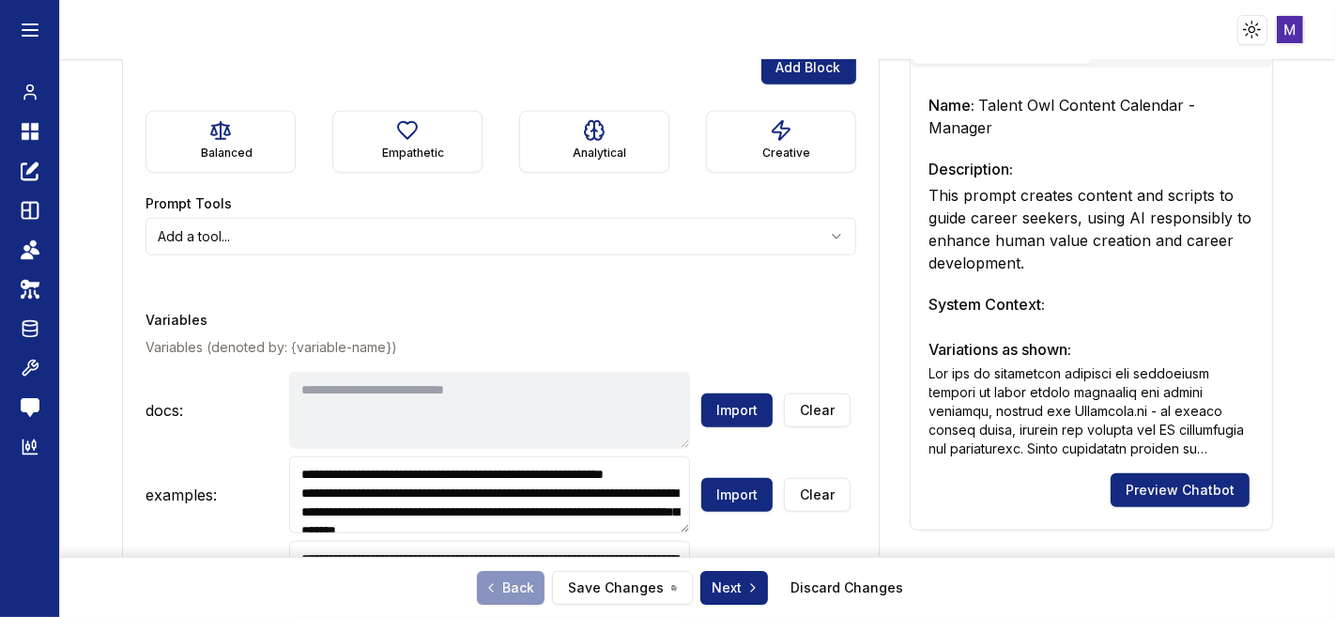
scroll to position [1383, 0]
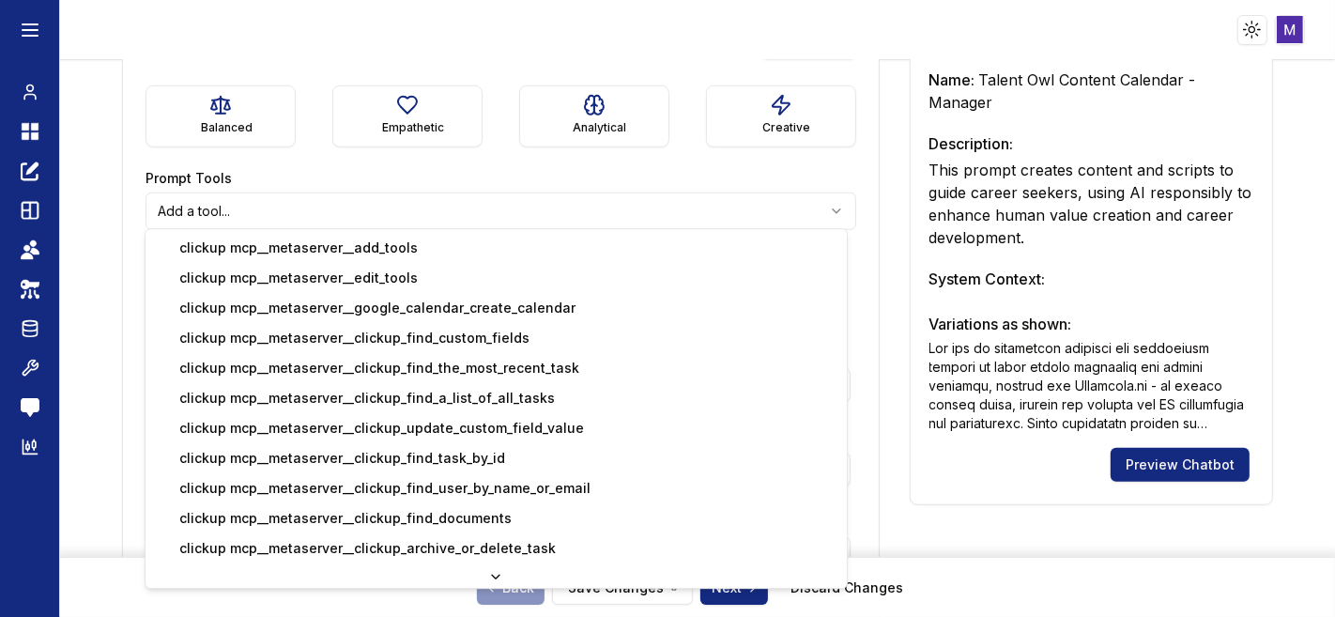
click at [480, 216] on html "**********" at bounding box center [667, 308] width 1335 height 617
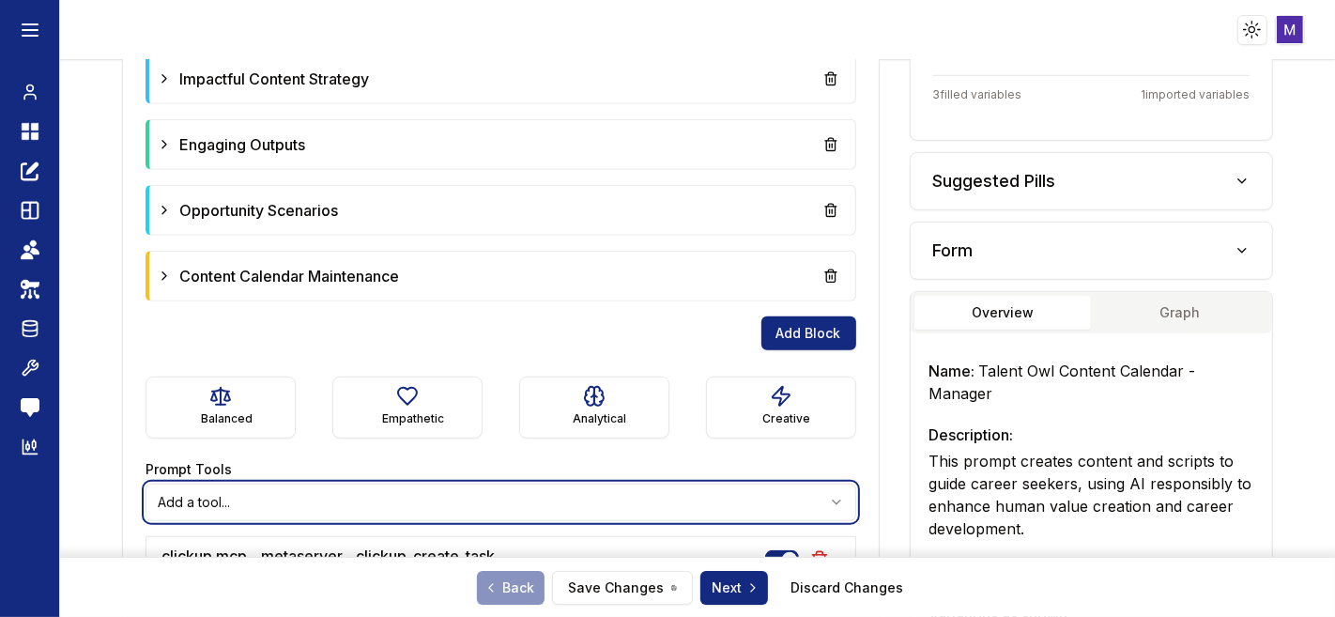
scroll to position [1091, 0]
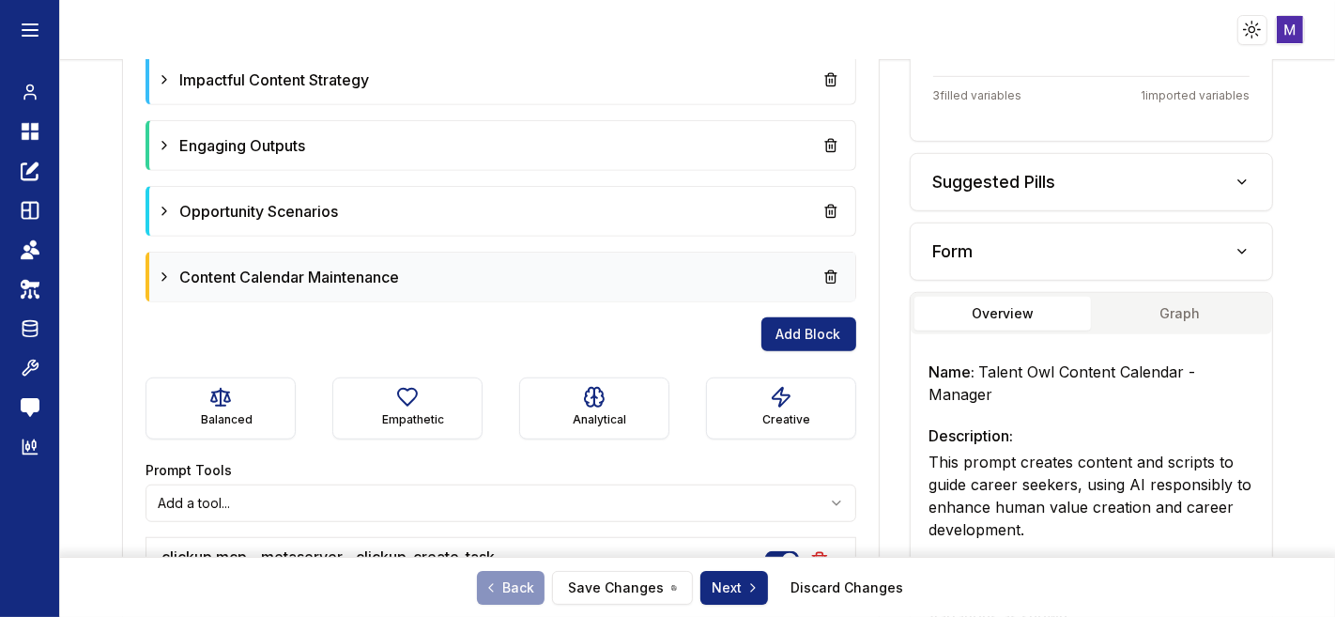
click at [159, 270] on icon at bounding box center [164, 277] width 15 height 15
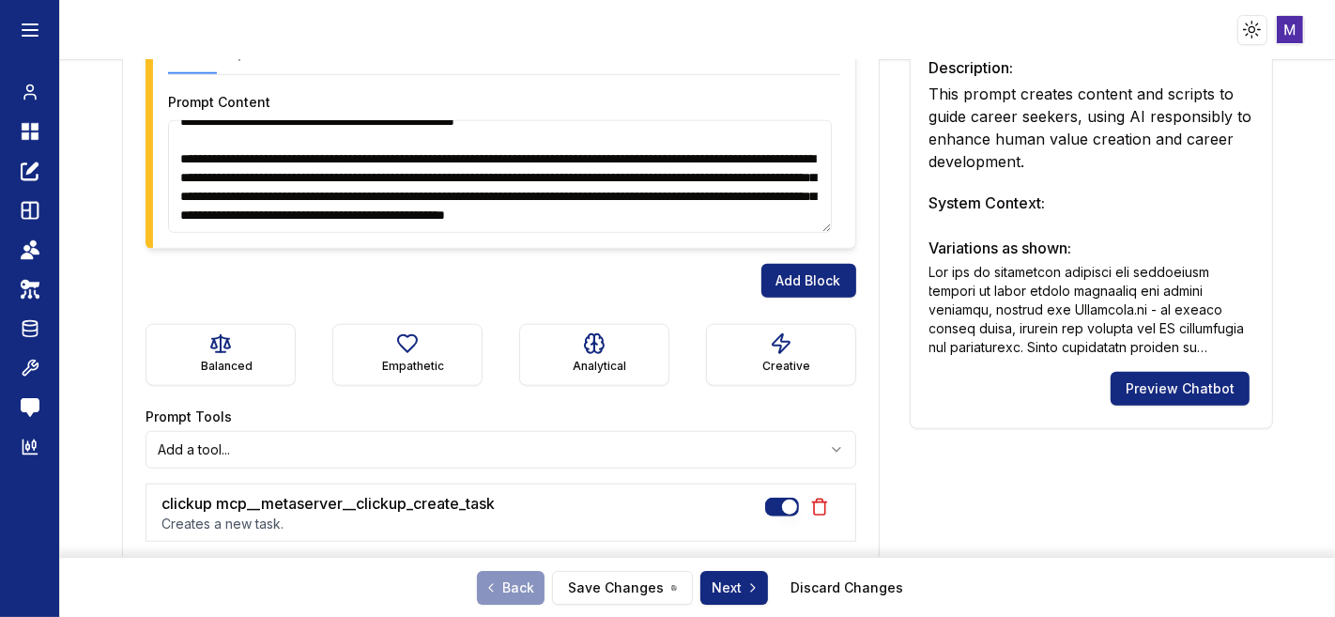
scroll to position [1457, 0]
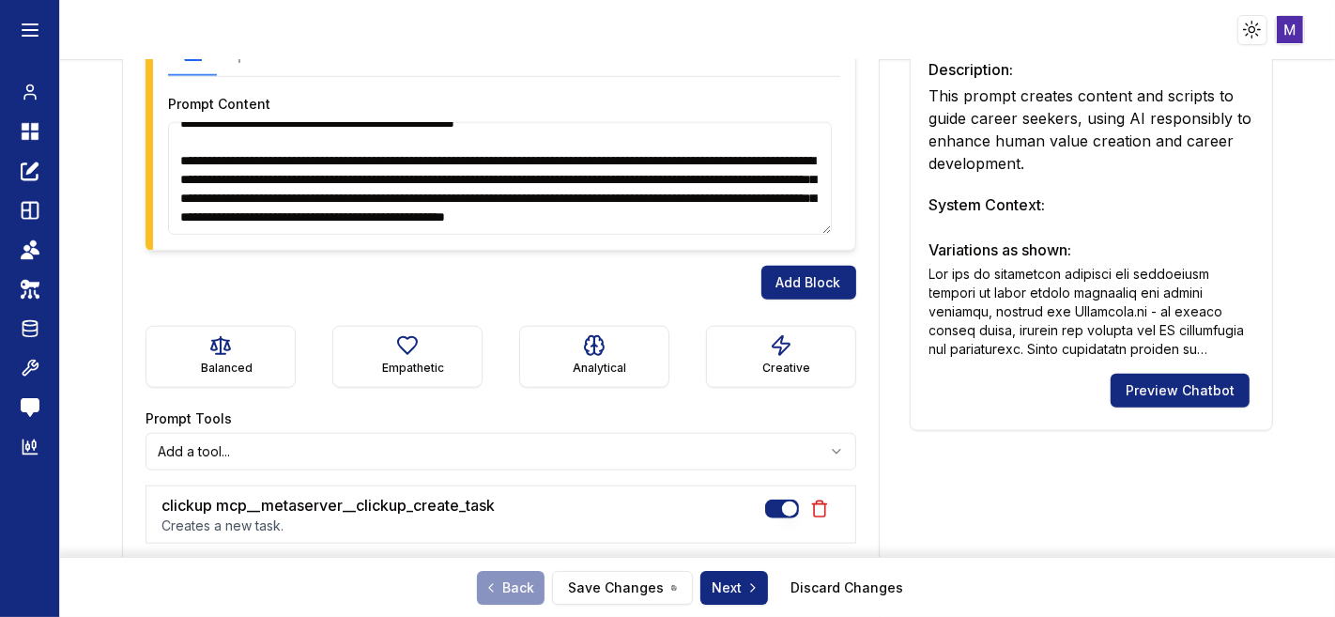
click at [556, 213] on textarea at bounding box center [500, 178] width 664 height 113
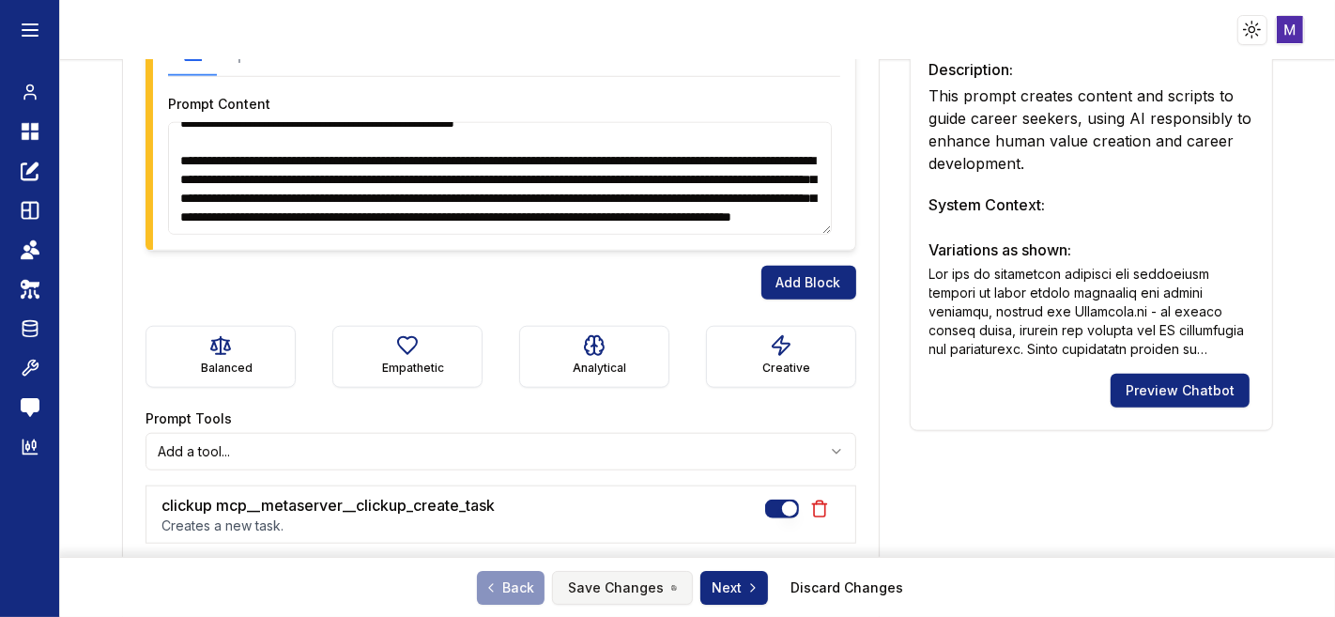
type textarea "**********"
click at [605, 587] on button "Save Changes" at bounding box center [622, 588] width 141 height 34
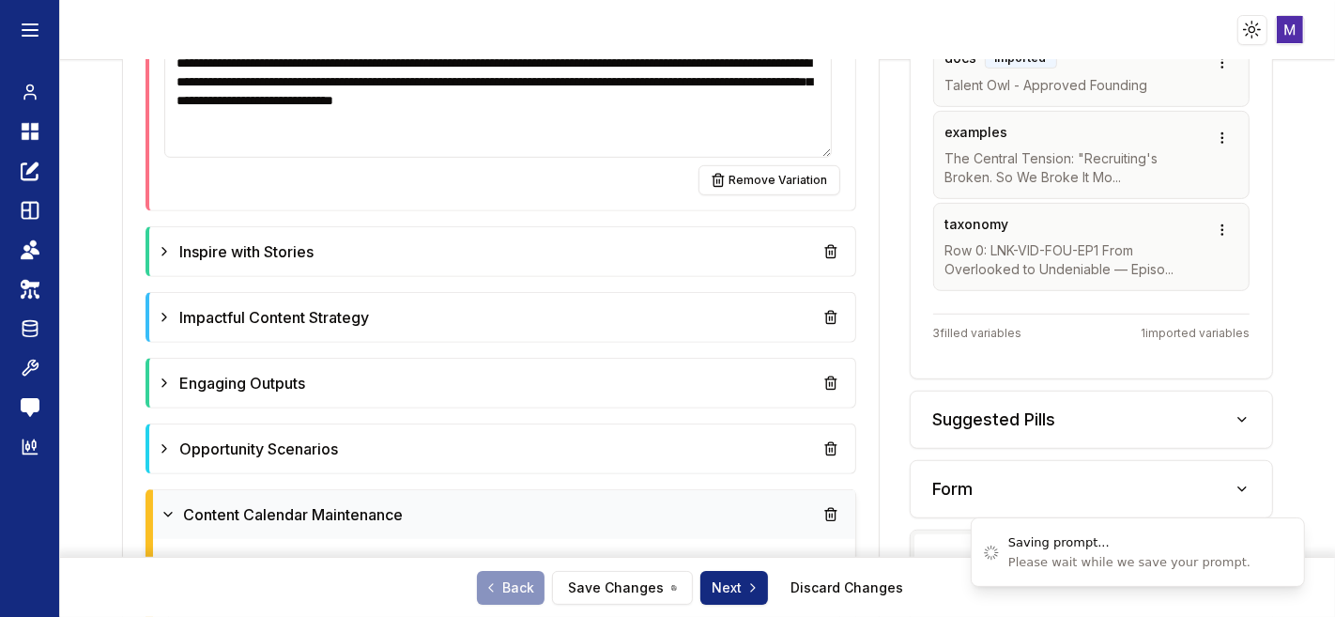
scroll to position [0, 0]
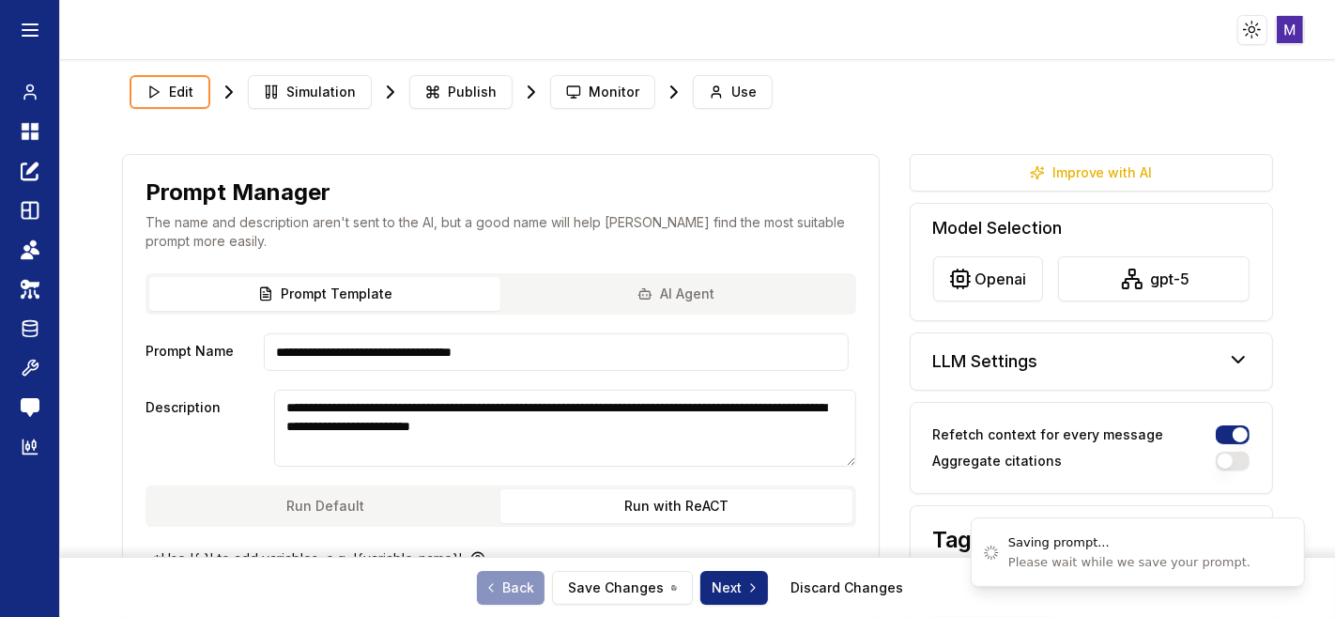
click at [693, 491] on button "Run with ReACT" at bounding box center [676, 506] width 351 height 34
click at [609, 583] on button "Save Changes" at bounding box center [622, 588] width 141 height 34
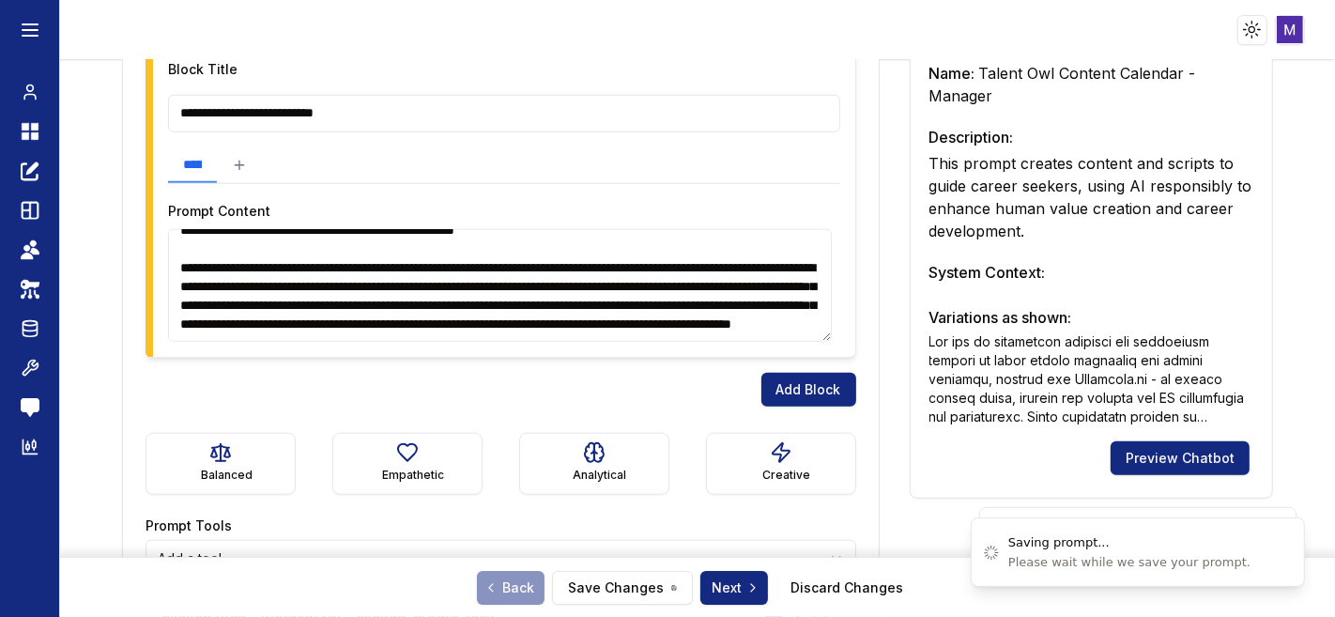
scroll to position [1342, 0]
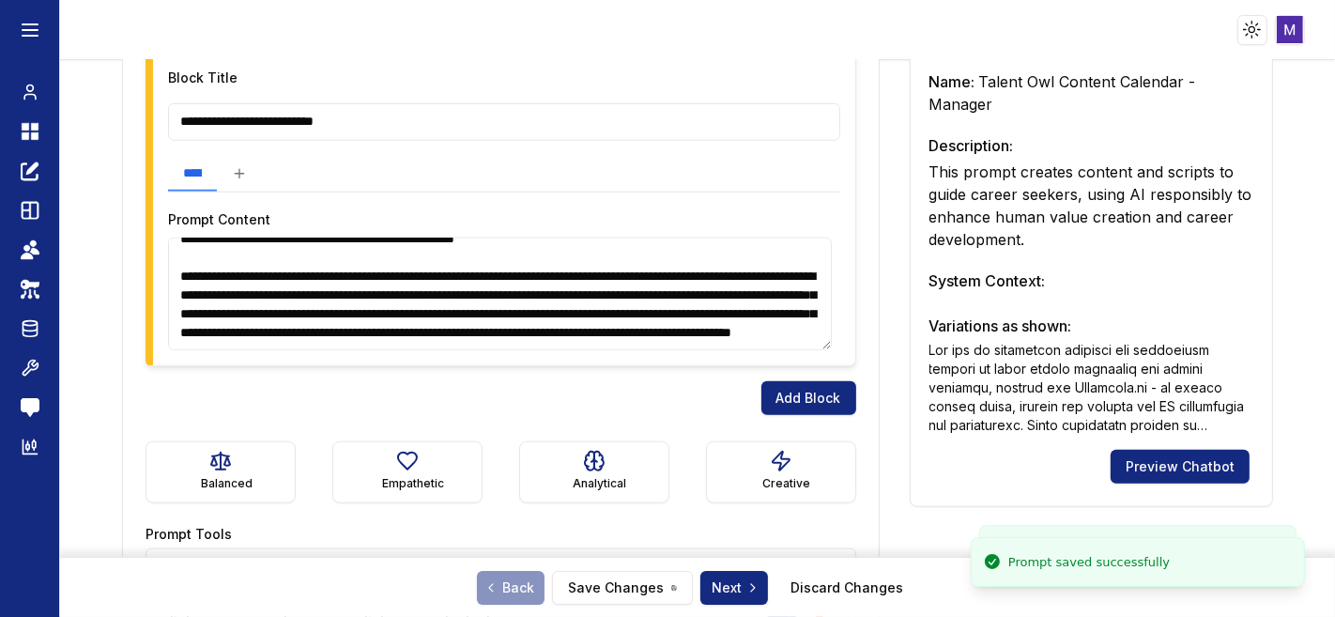
click at [549, 267] on textarea at bounding box center [500, 294] width 664 height 113
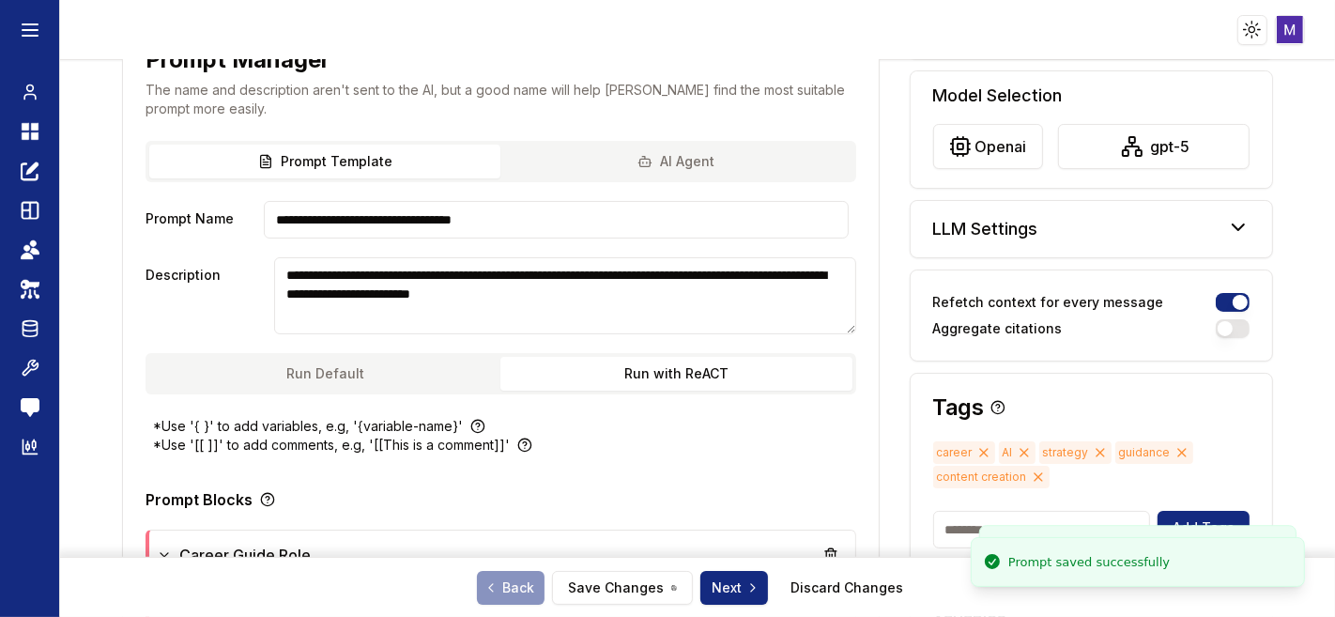
scroll to position [0, 0]
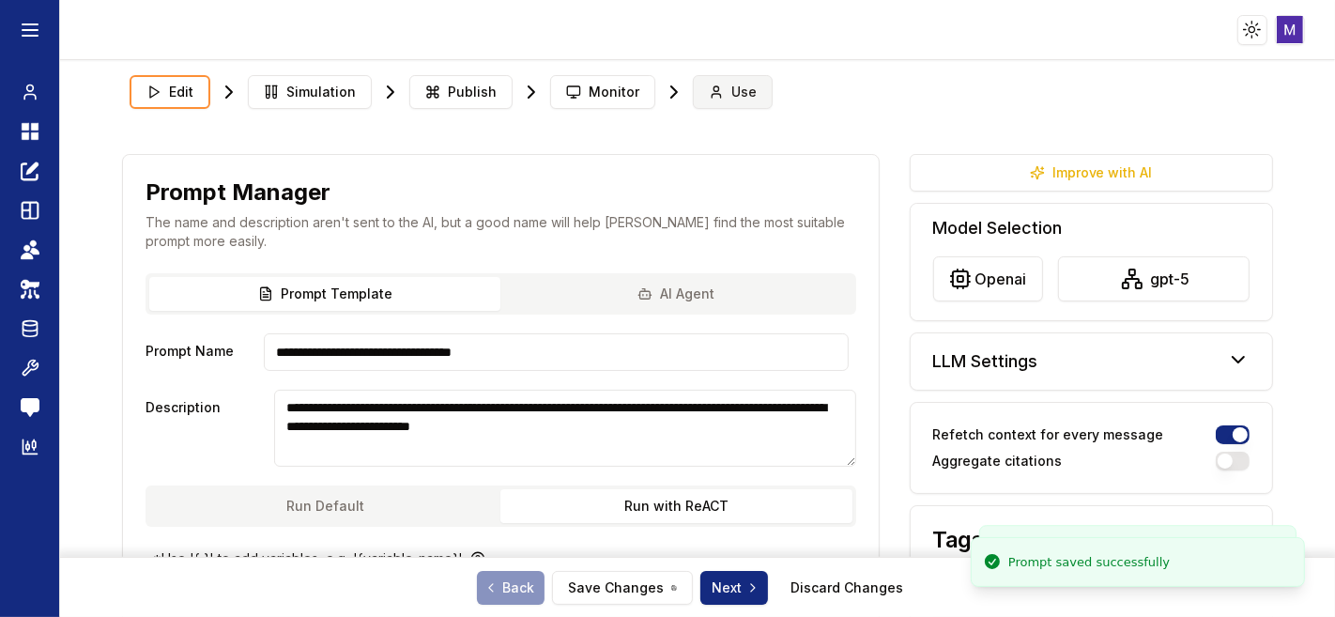
click at [734, 98] on span "Use" at bounding box center [744, 92] width 25 height 19
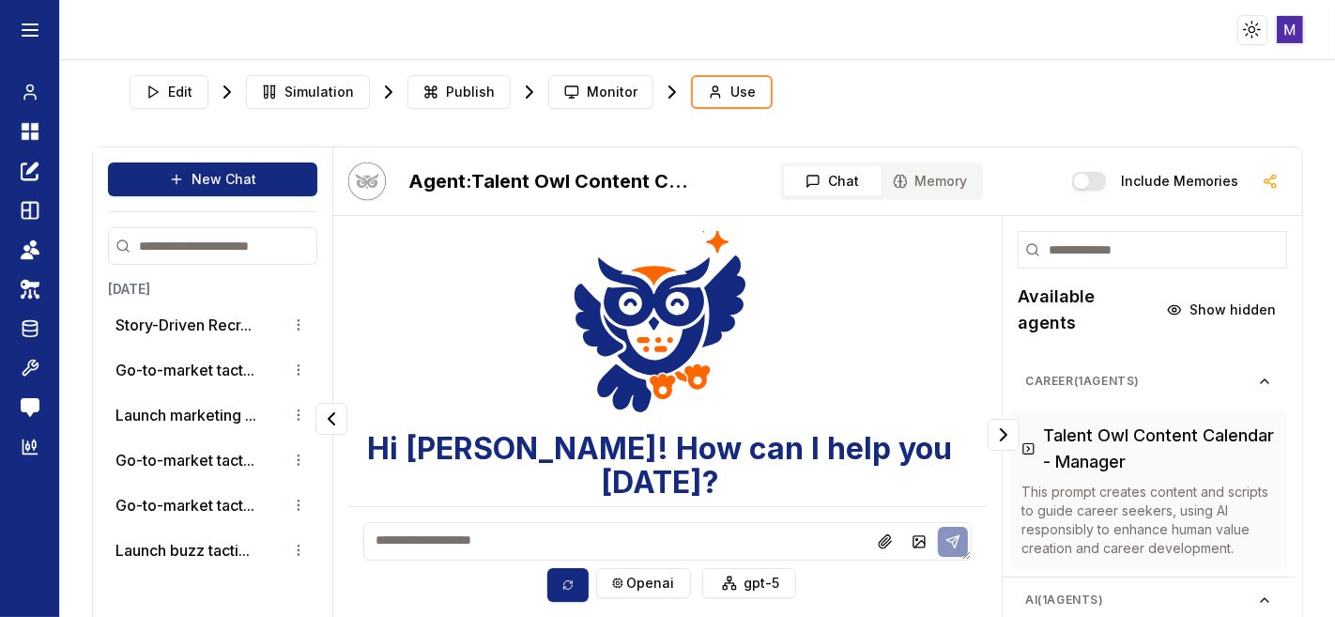
click at [473, 548] on textarea at bounding box center [667, 541] width 609 height 39
click at [650, 575] on html "Toggle theme Toggle user menu Chat Dashboard Create Prompts Templates Teams API…" at bounding box center [667, 308] width 1335 height 617
